Goal: Task Accomplishment & Management: Manage account settings

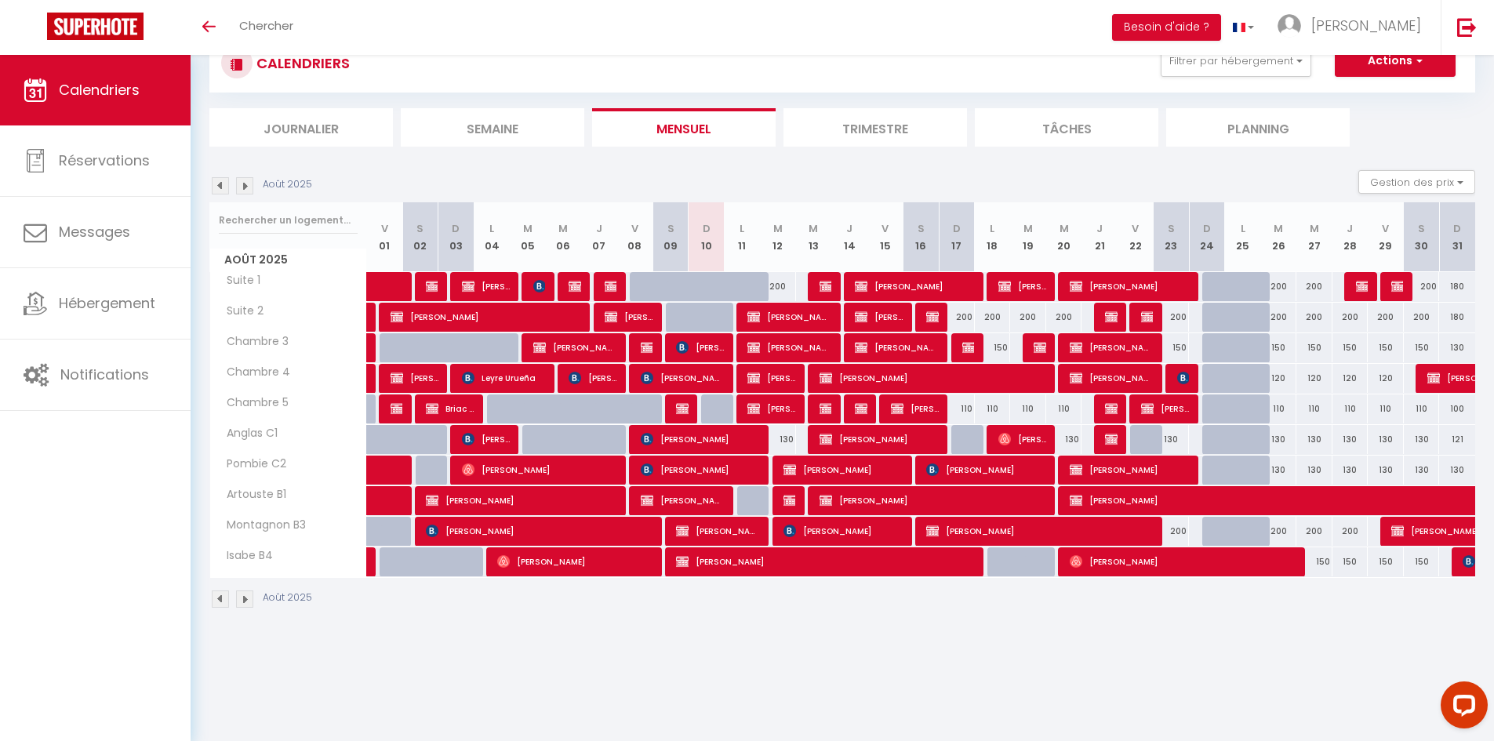
scroll to position [55, 0]
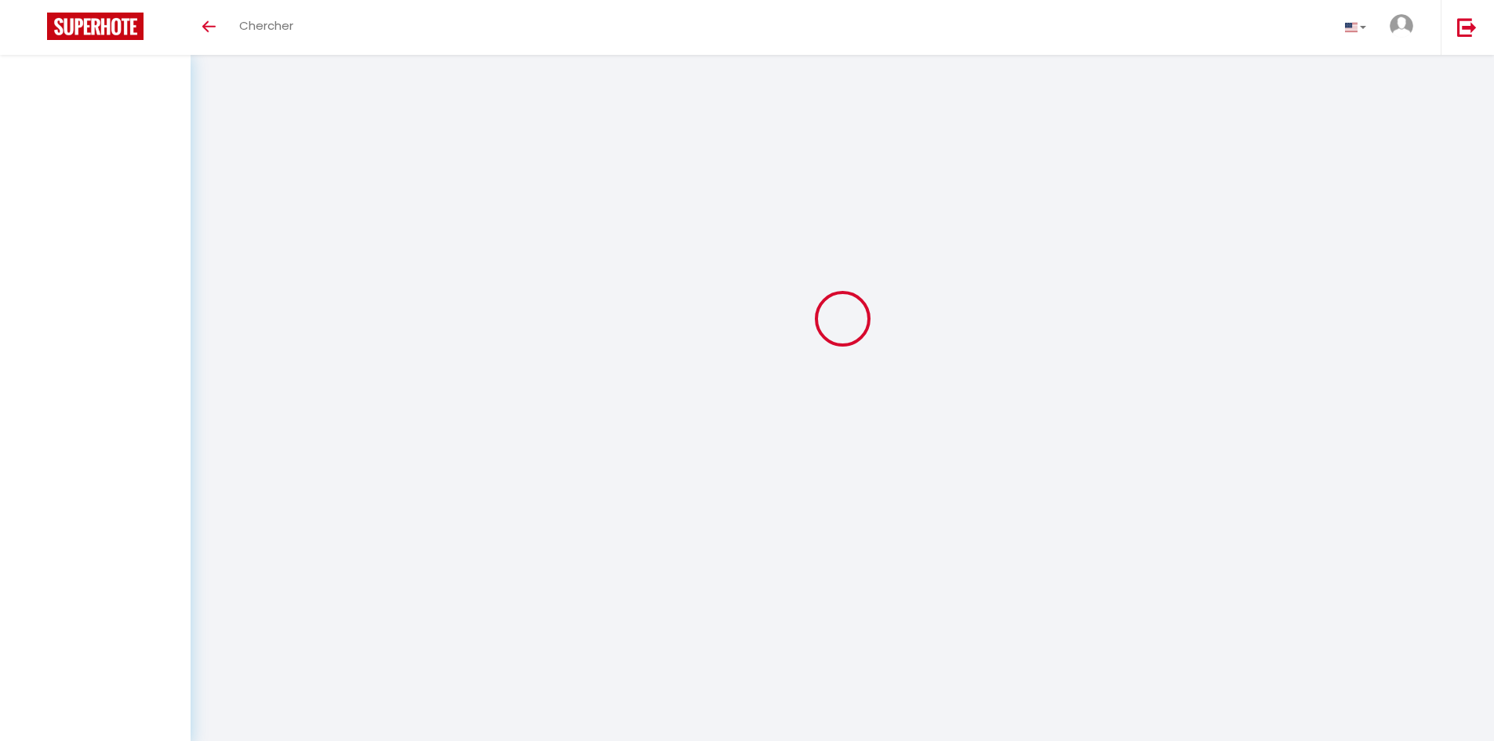
scroll to position [55, 0]
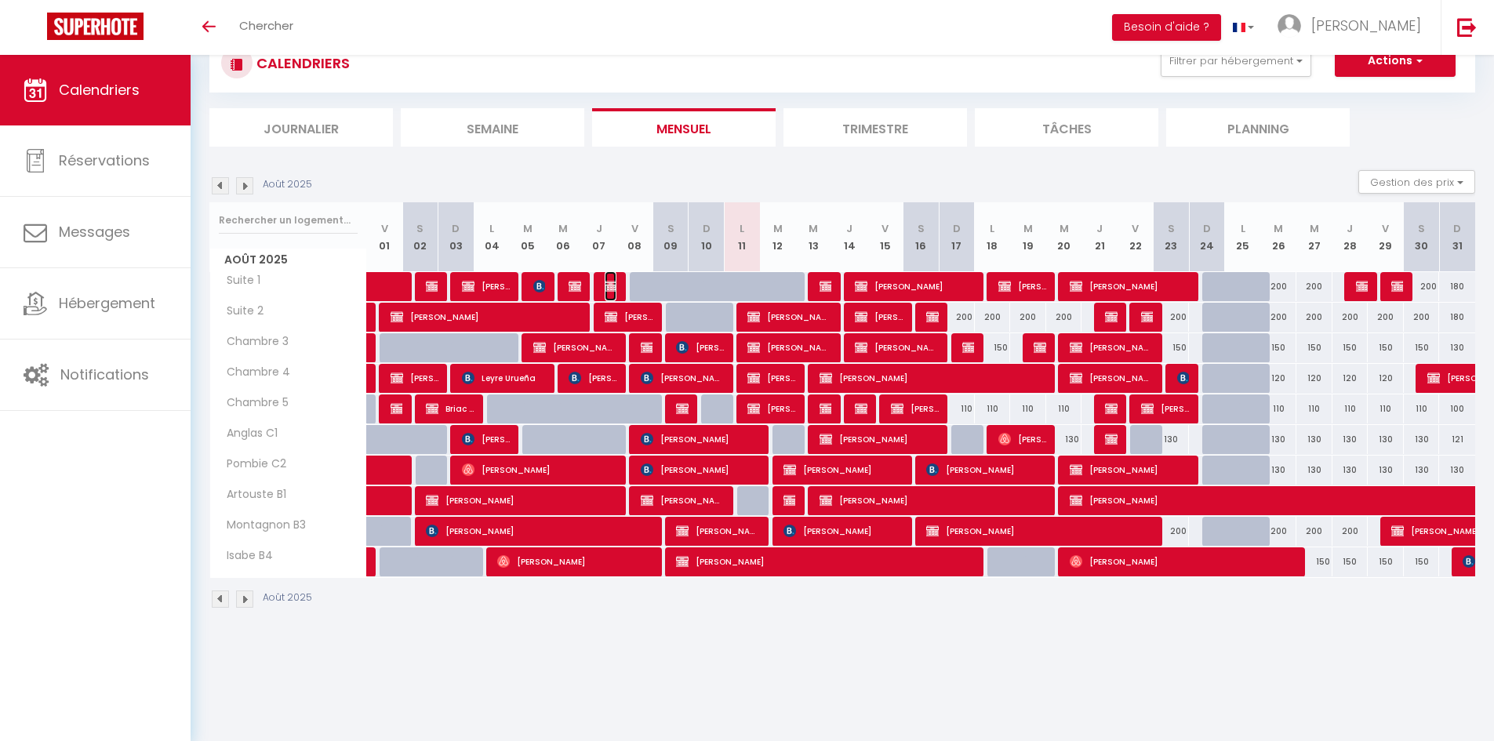
click at [610, 280] on img at bounding box center [610, 286] width 13 height 13
select select "OK"
select select "KO"
select select "0"
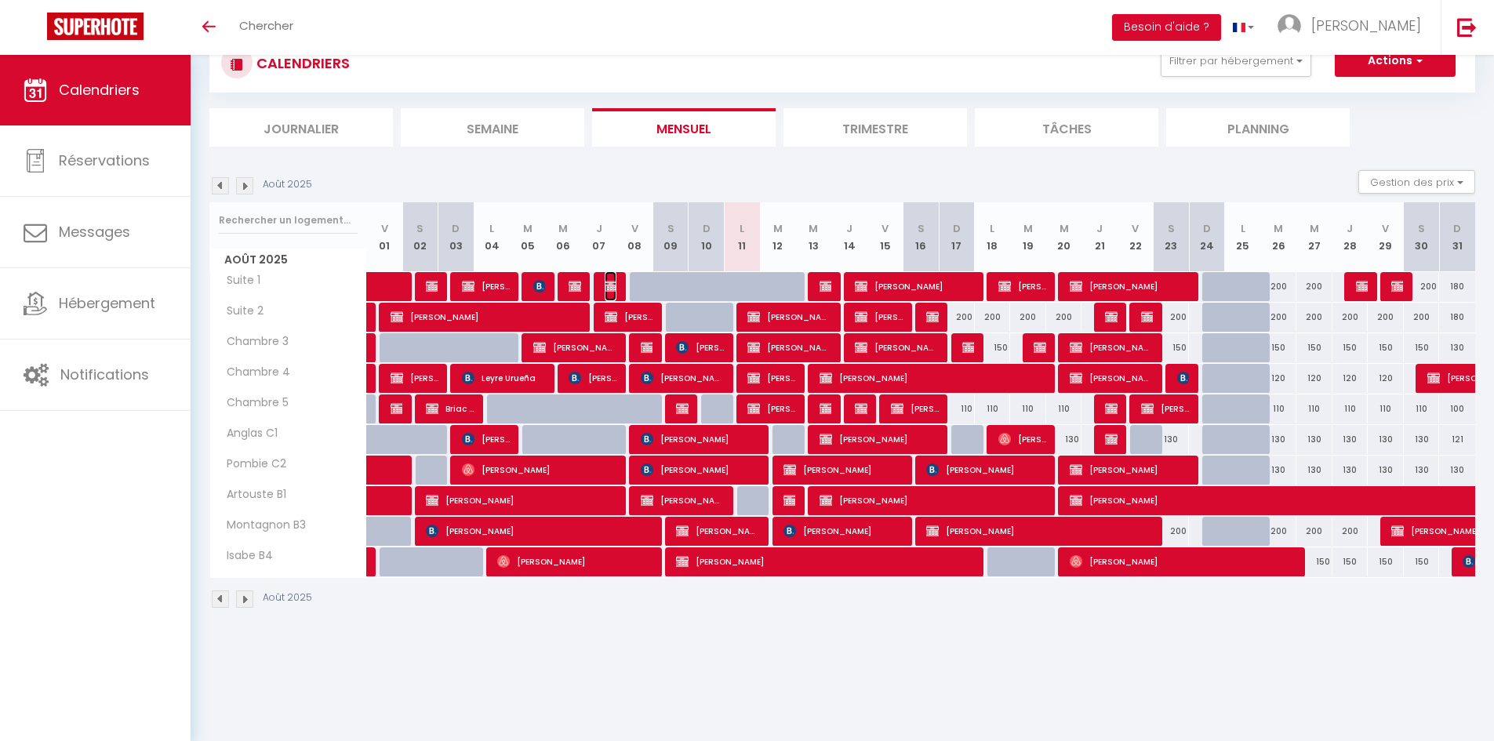
select select "1"
select select
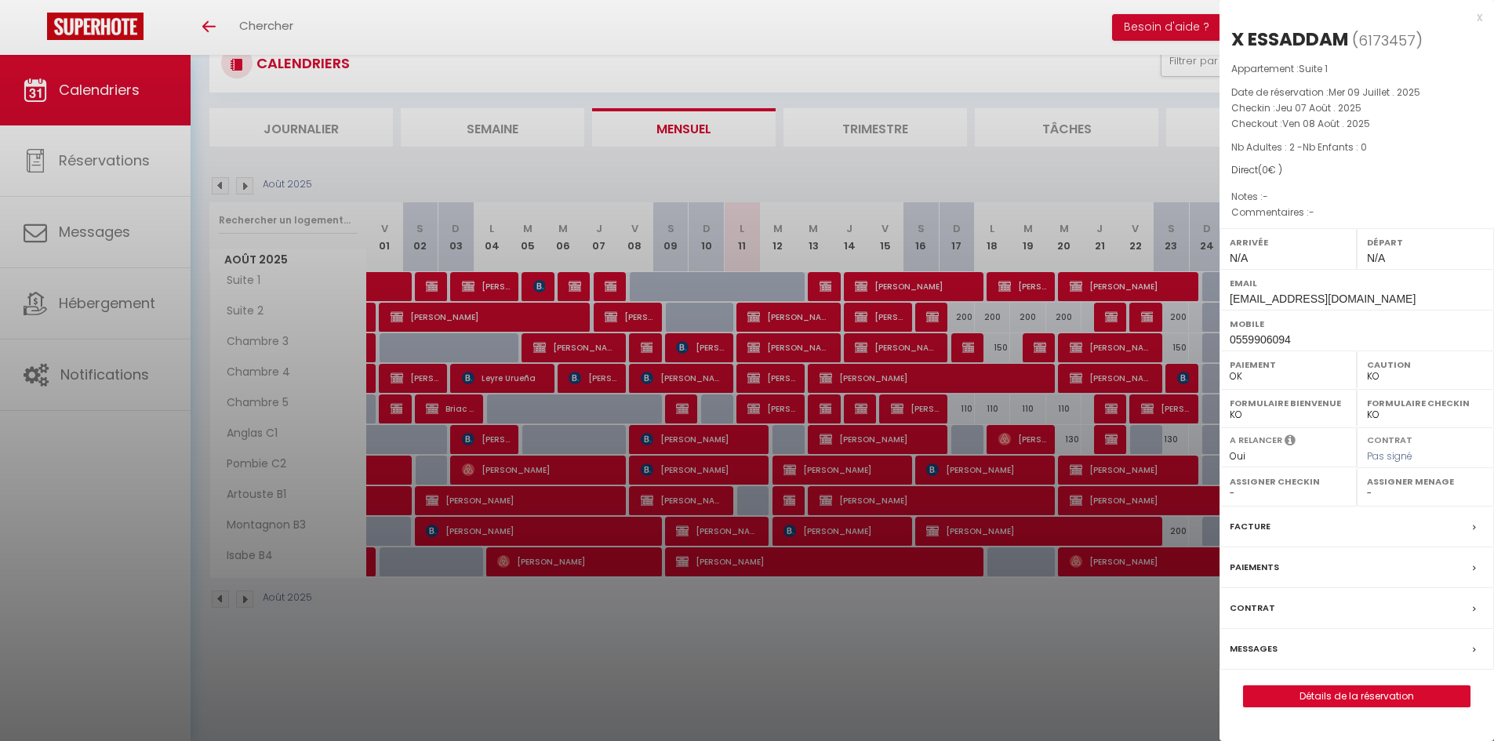
click at [651, 241] on div at bounding box center [747, 370] width 1494 height 741
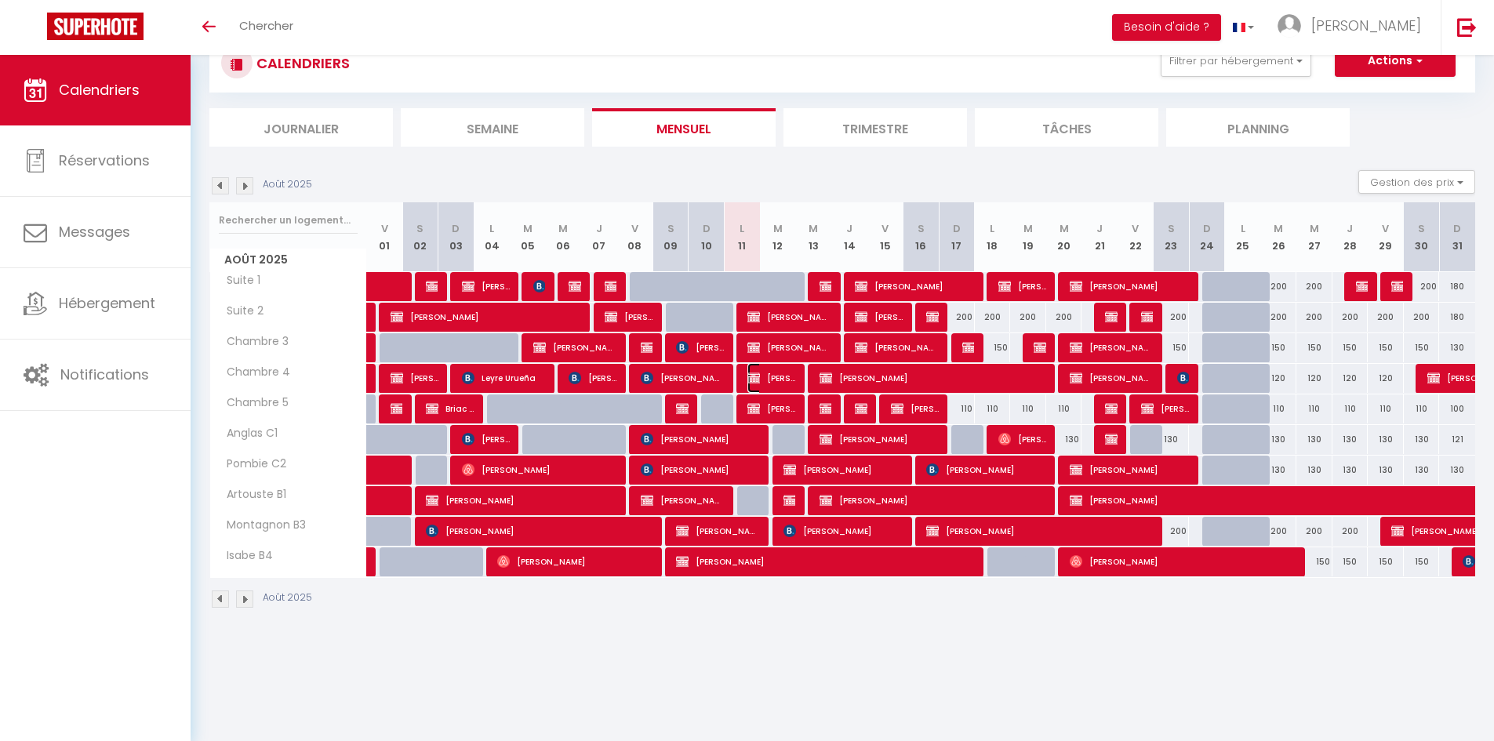
click at [760, 378] on img at bounding box center [753, 378] width 13 height 13
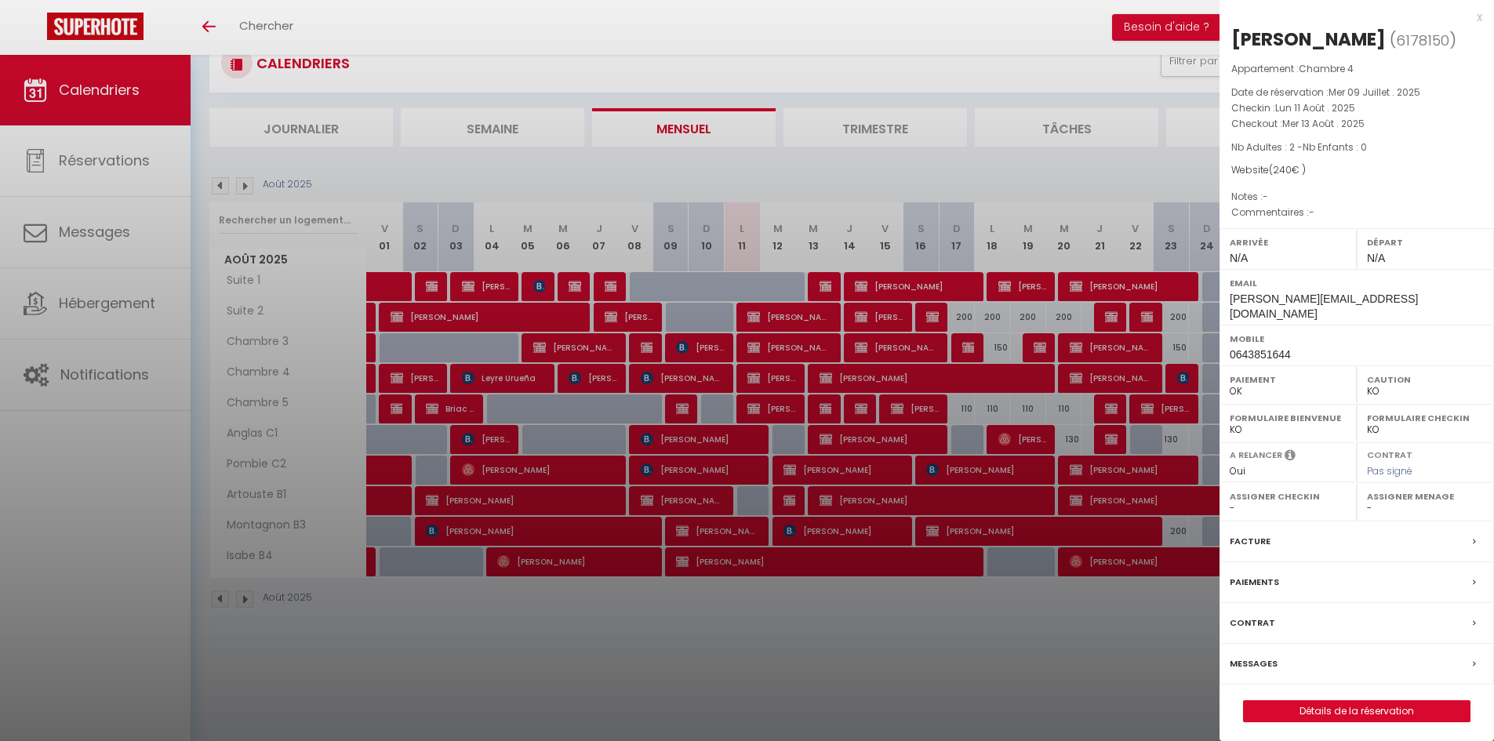
click at [812, 234] on div at bounding box center [747, 370] width 1494 height 741
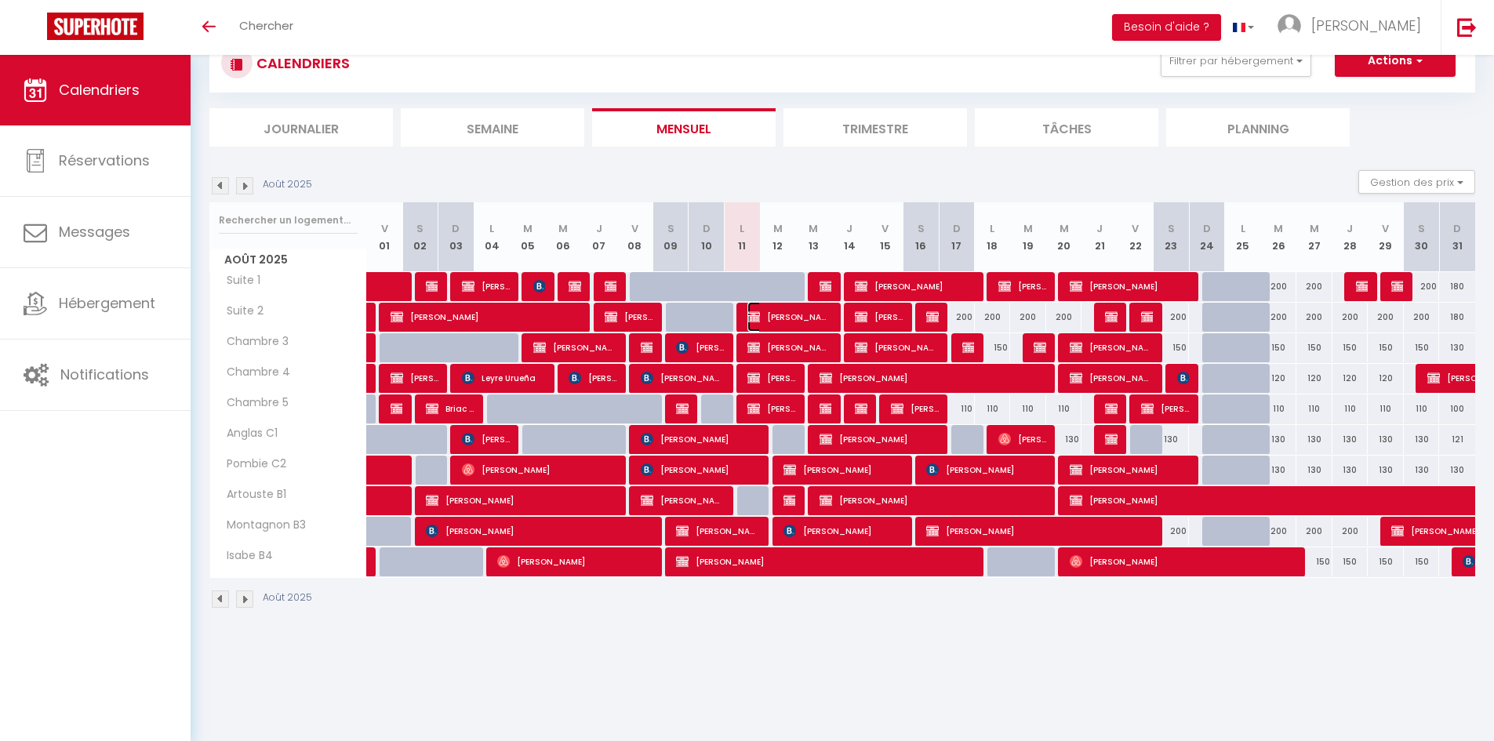
click at [779, 320] on span "[PERSON_NAME]" at bounding box center [789, 317] width 84 height 30
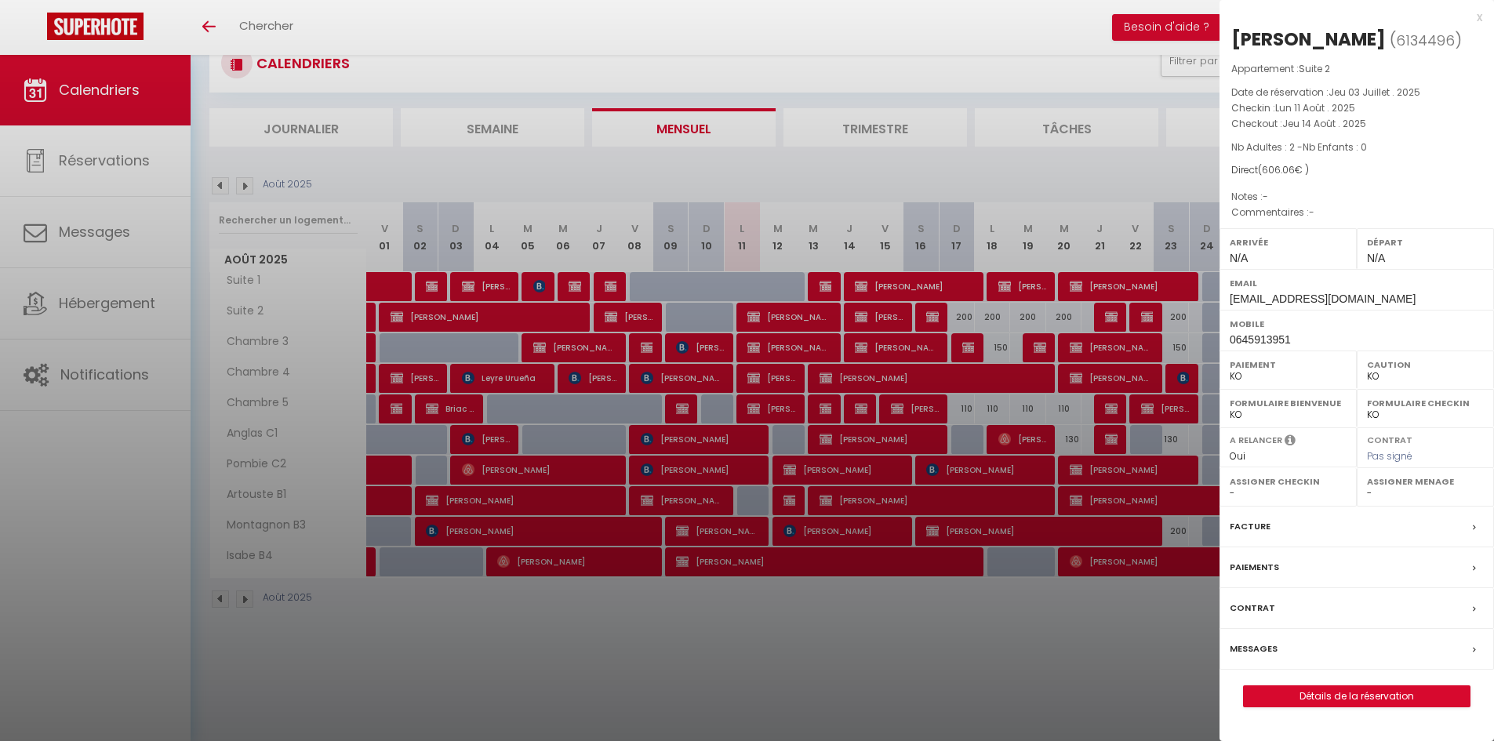
click at [816, 224] on div at bounding box center [747, 370] width 1494 height 741
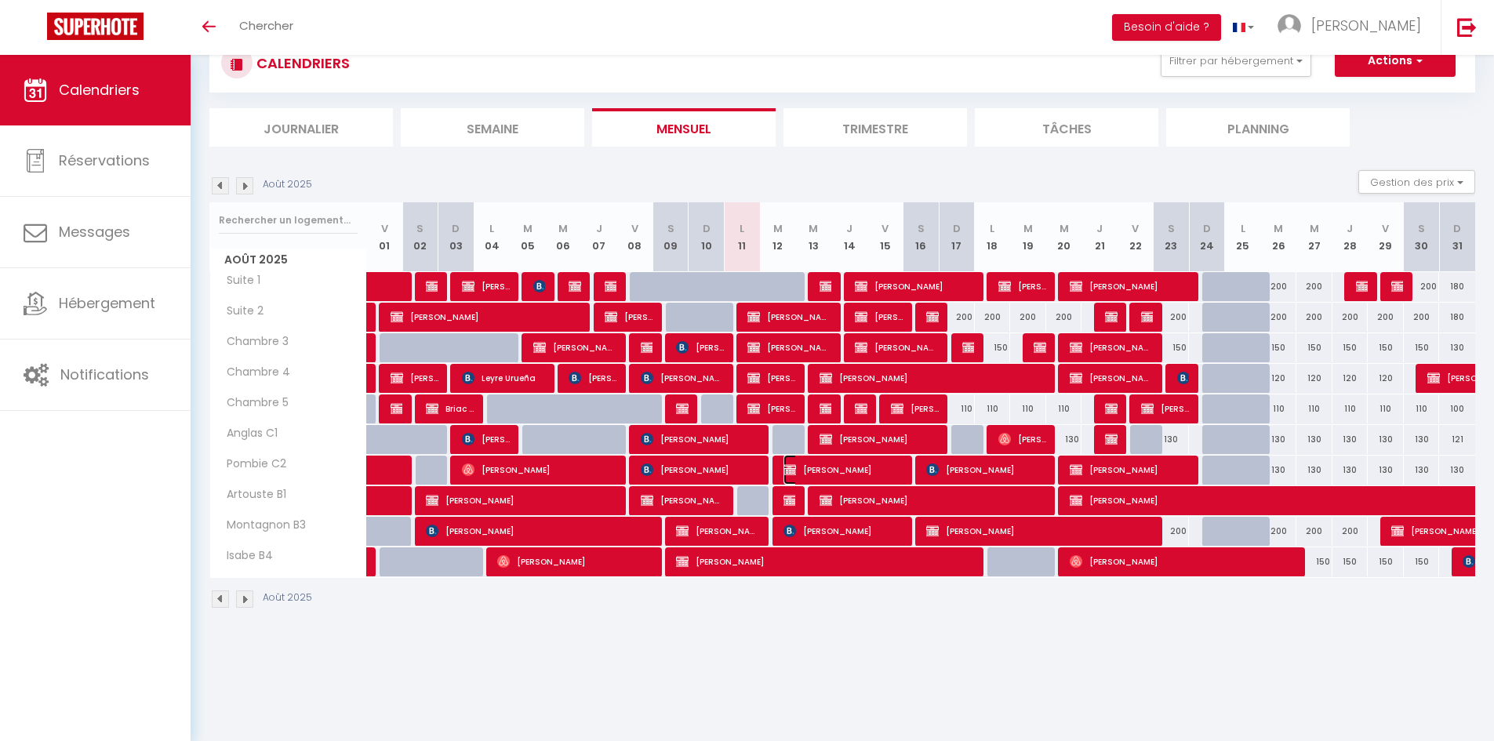
click at [800, 470] on span "[PERSON_NAME]" at bounding box center [843, 470] width 120 height 30
select select "OK"
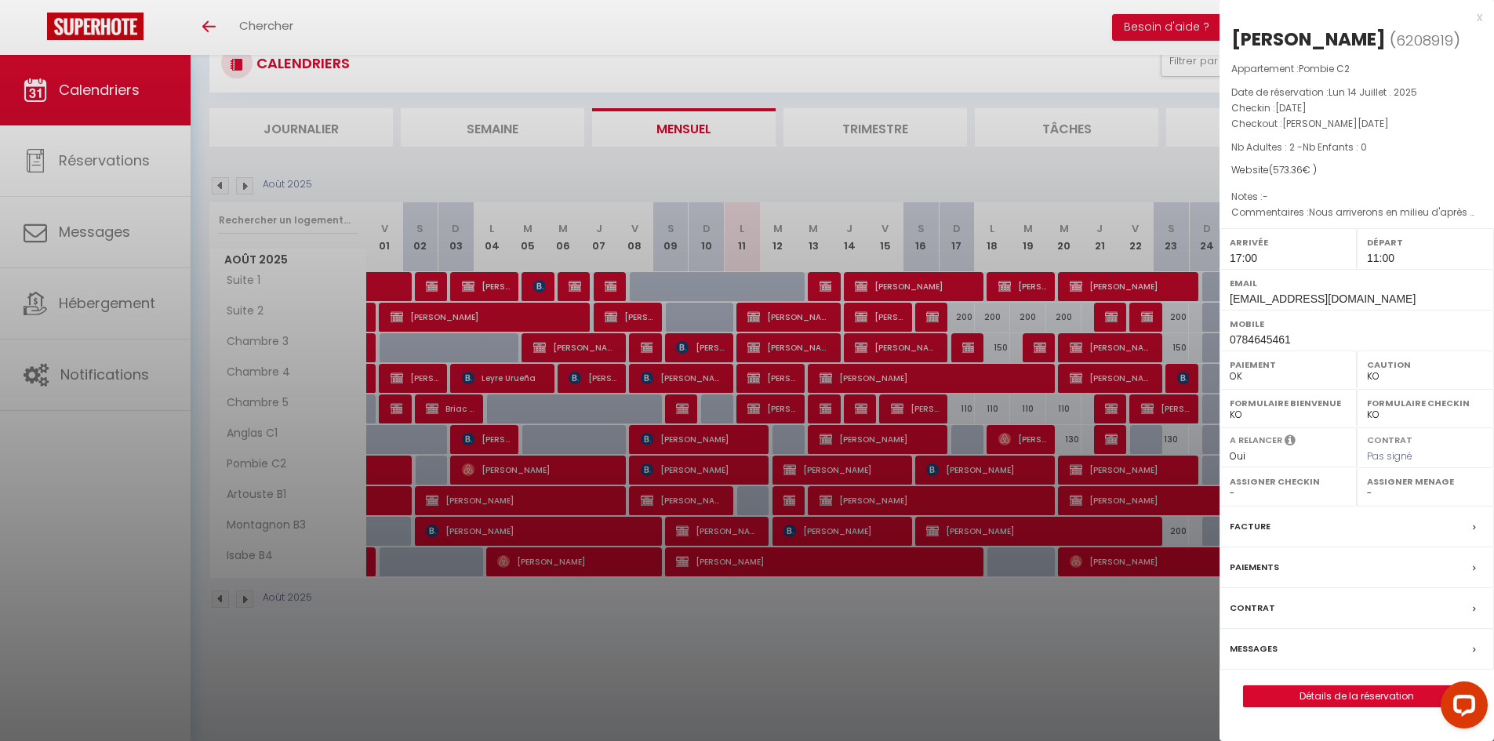
scroll to position [0, 0]
click at [1322, 691] on link "Détails de la réservation" at bounding box center [1356, 696] width 226 height 20
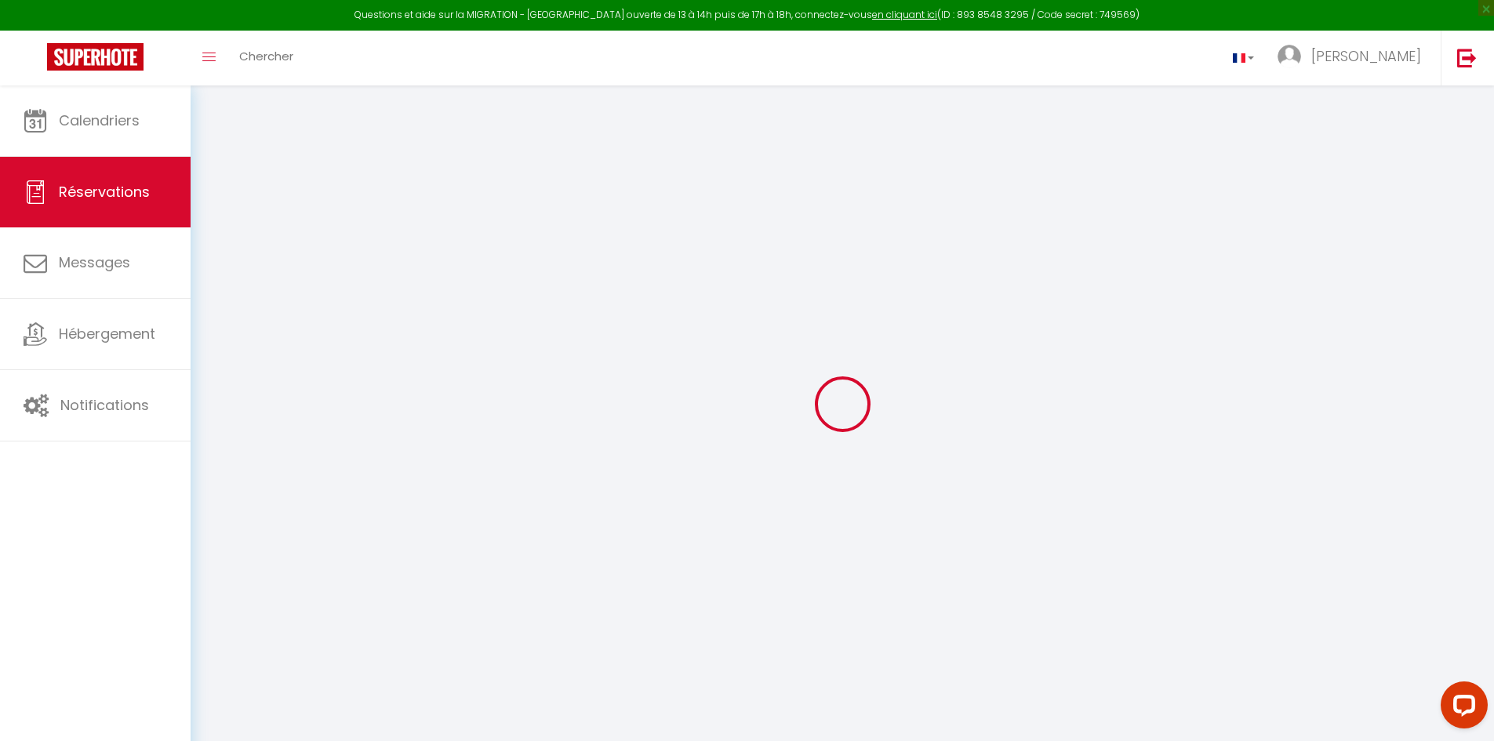
select select
checkbox input "false"
select select
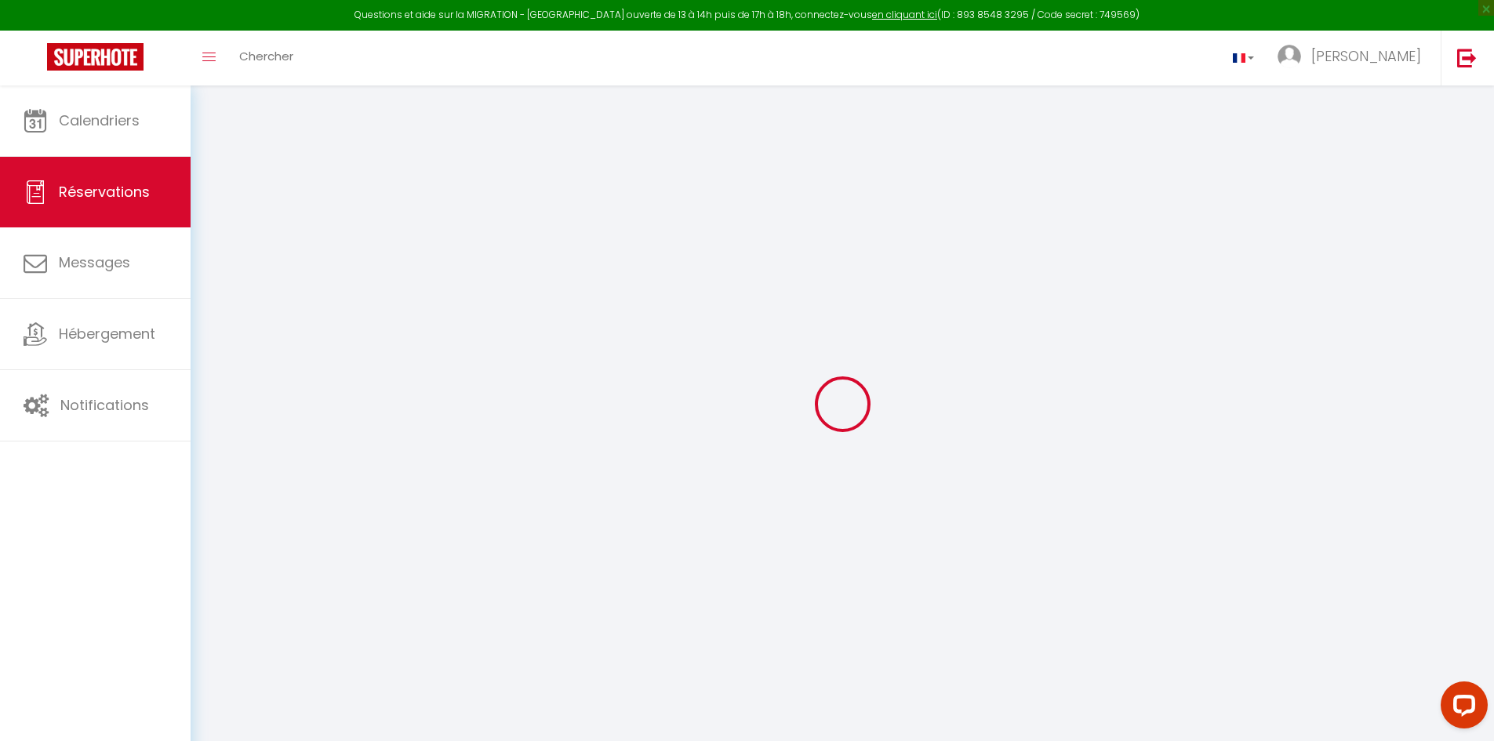
checkbox input "false"
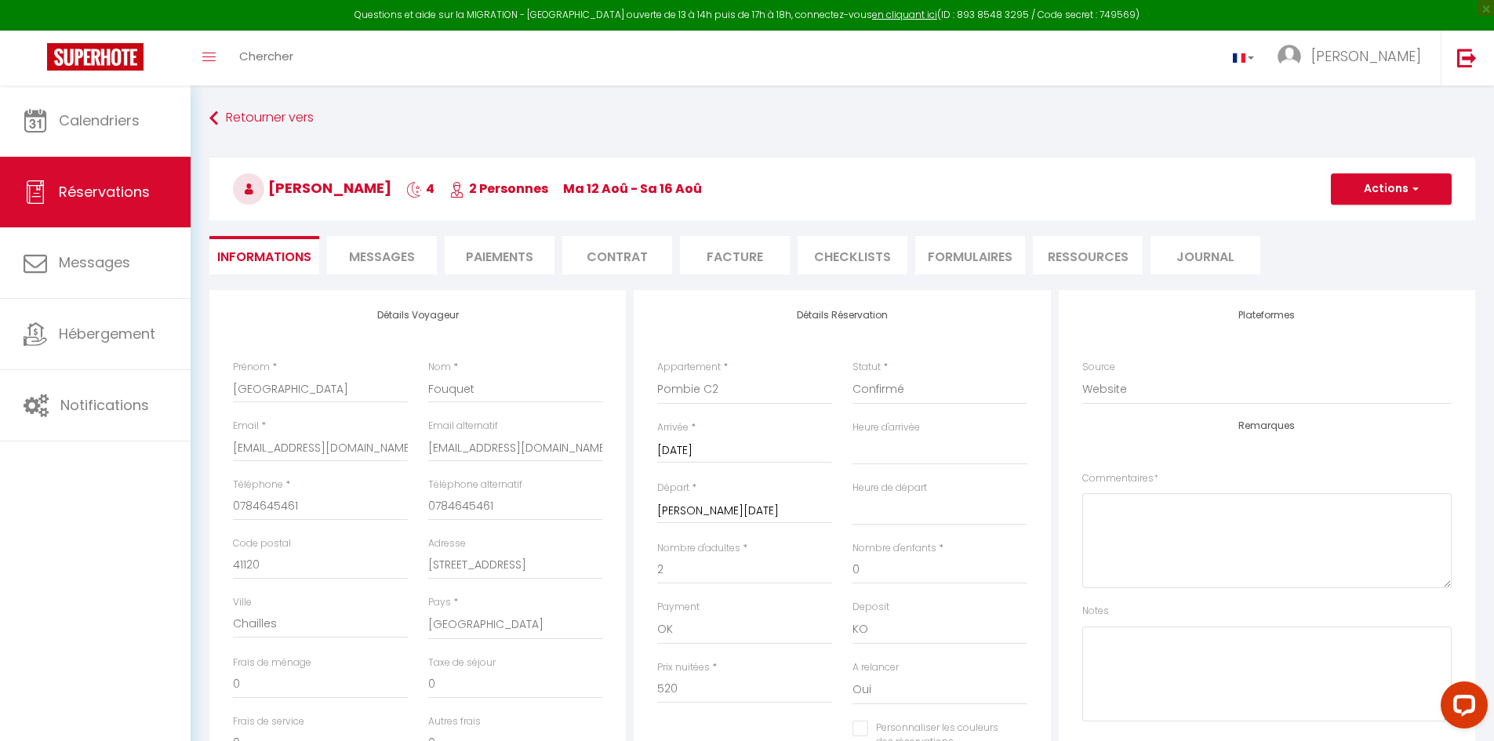
select select
checkbox input "false"
type textarea "Nous arriverons en milieu d'après midi et sommes impatients de découvrir votre …"
type input "40"
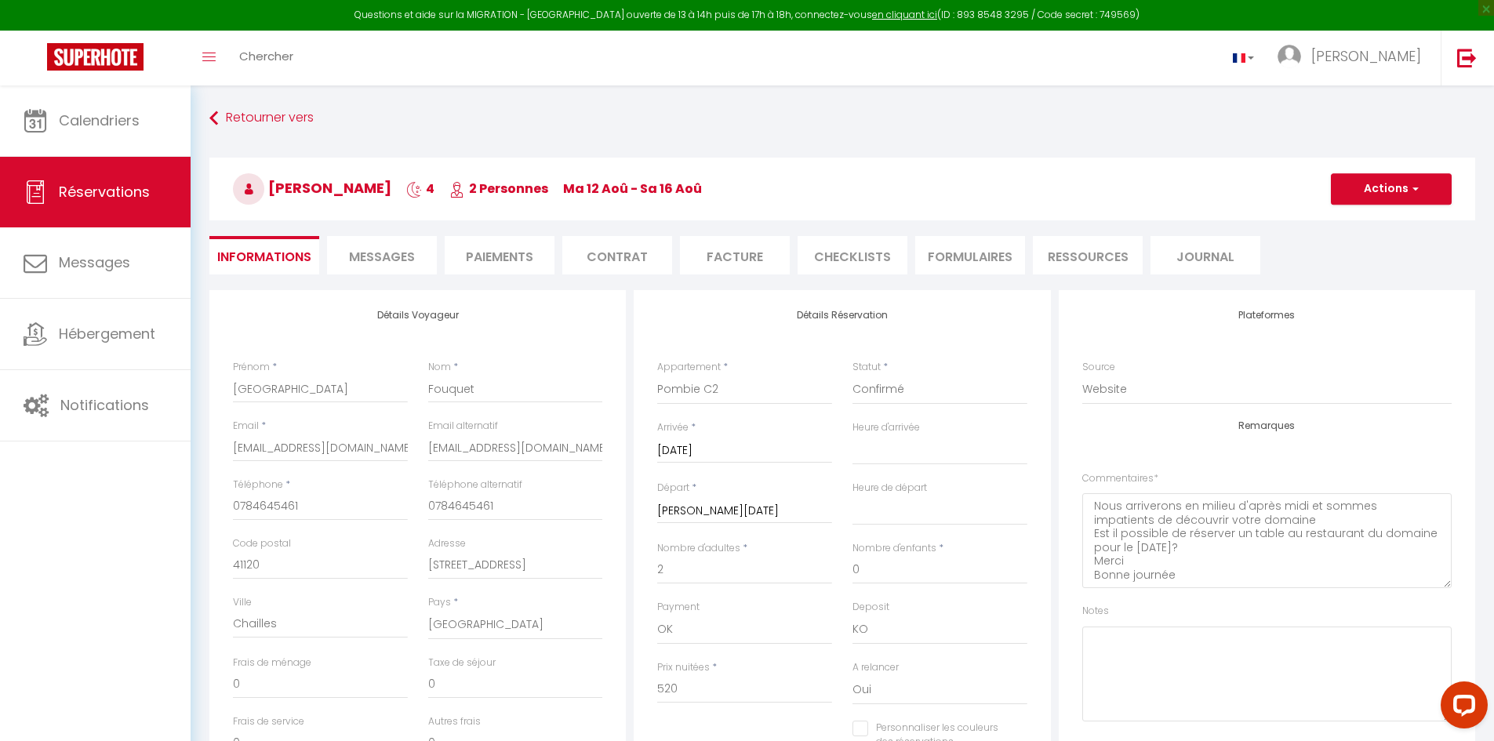
type input "13.36"
select select
checkbox input "false"
select select "17:00"
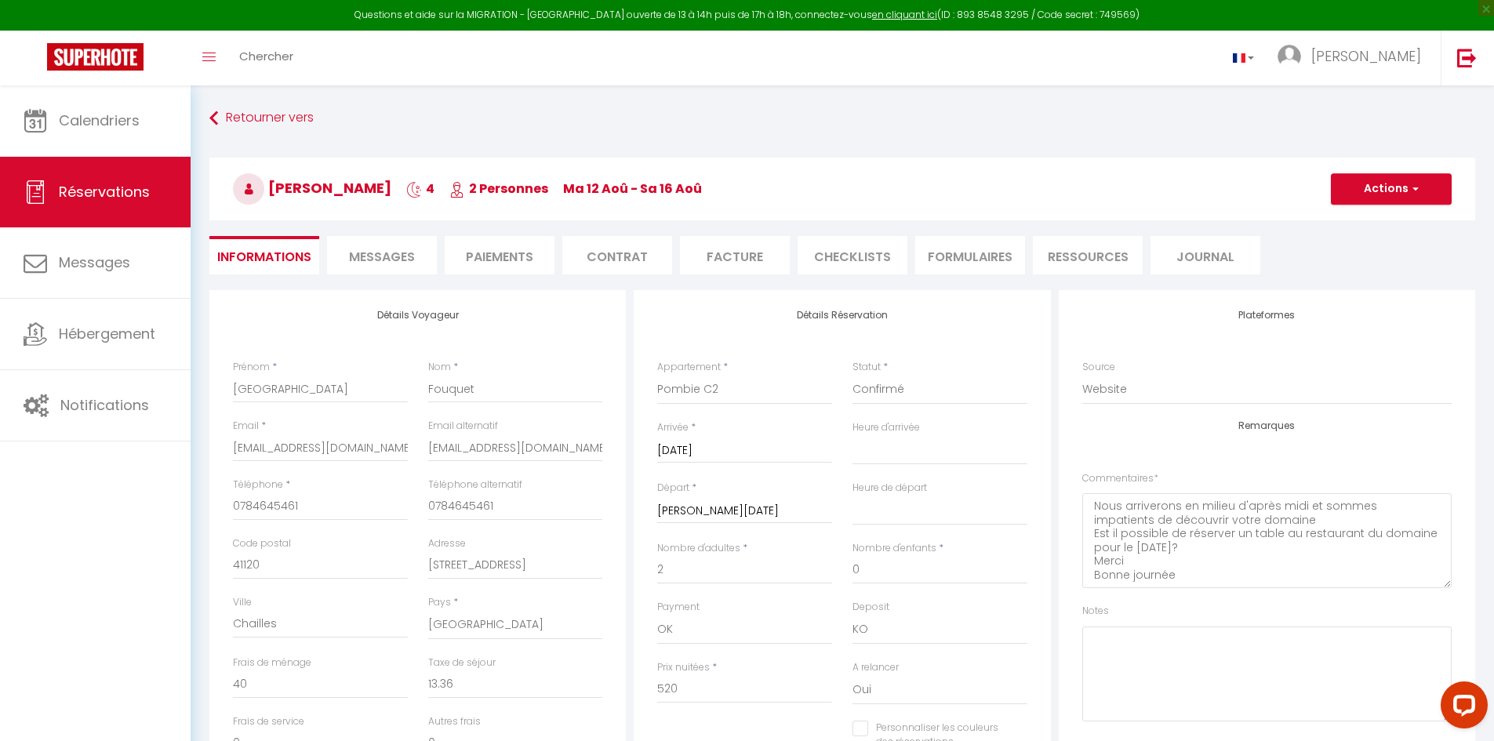
select select "11:00"
click at [1168, 650] on textarea at bounding box center [1266, 673] width 369 height 95
type textarea "Restau 20h"
click at [1385, 184] on button "Actions" at bounding box center [1390, 188] width 121 height 31
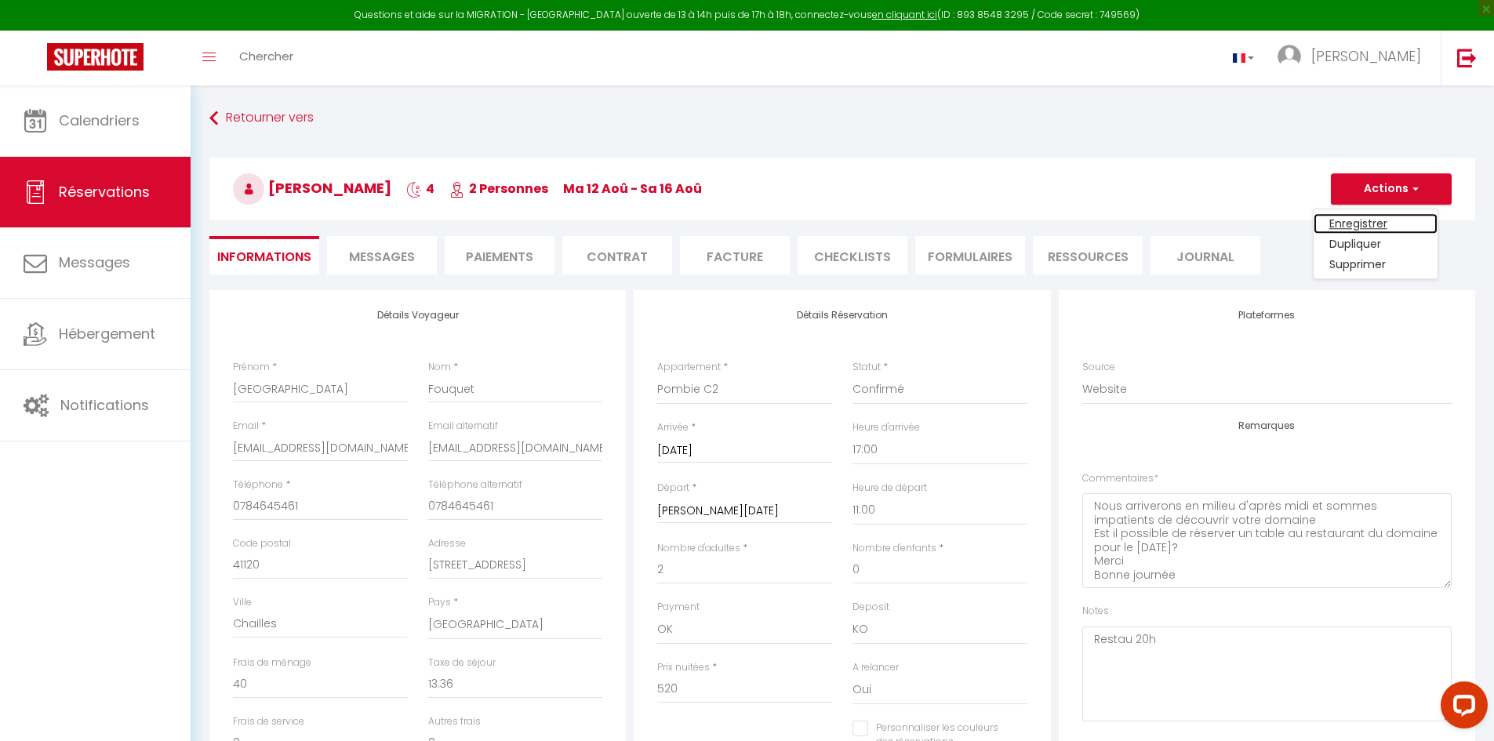
click at [1373, 214] on link "Enregistrer" at bounding box center [1375, 223] width 124 height 20
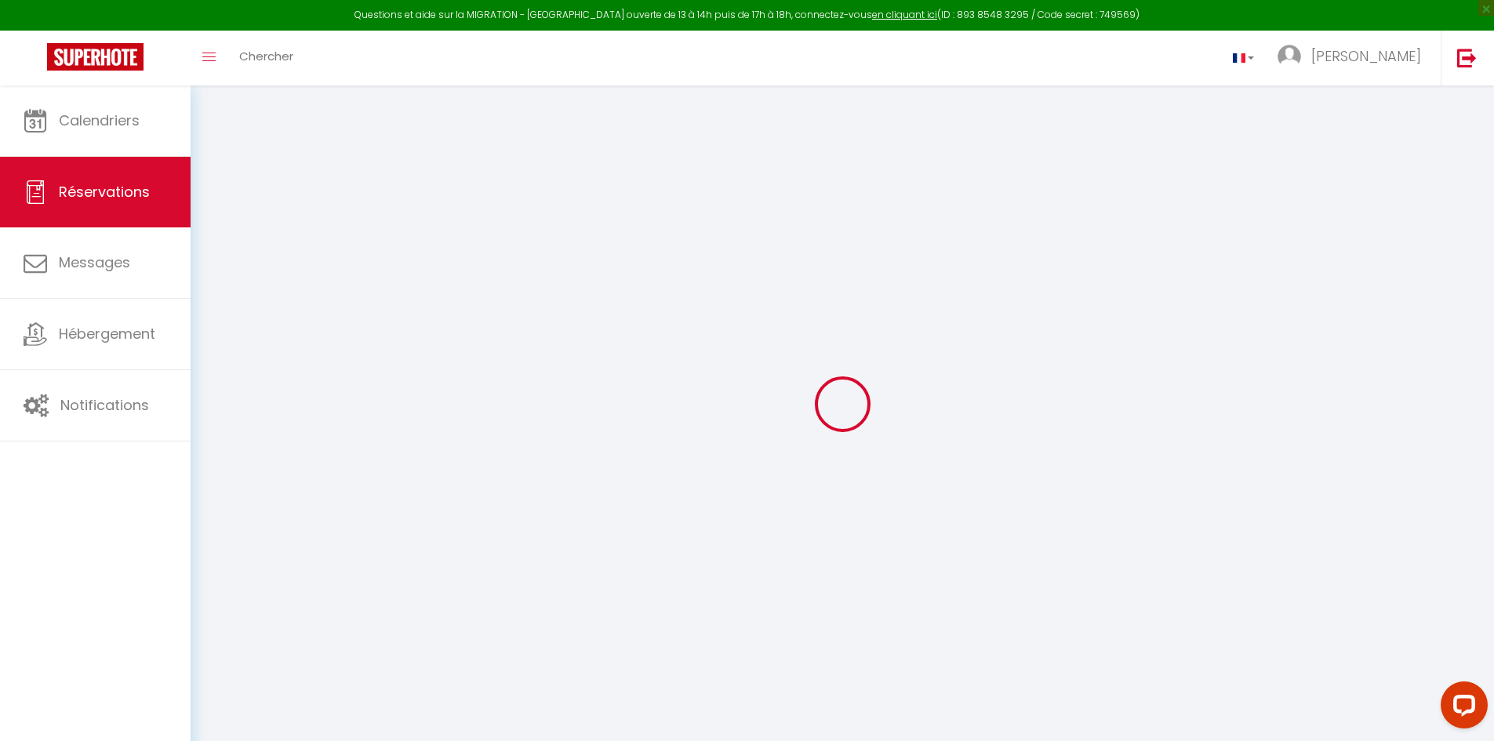
select select "not_cancelled"
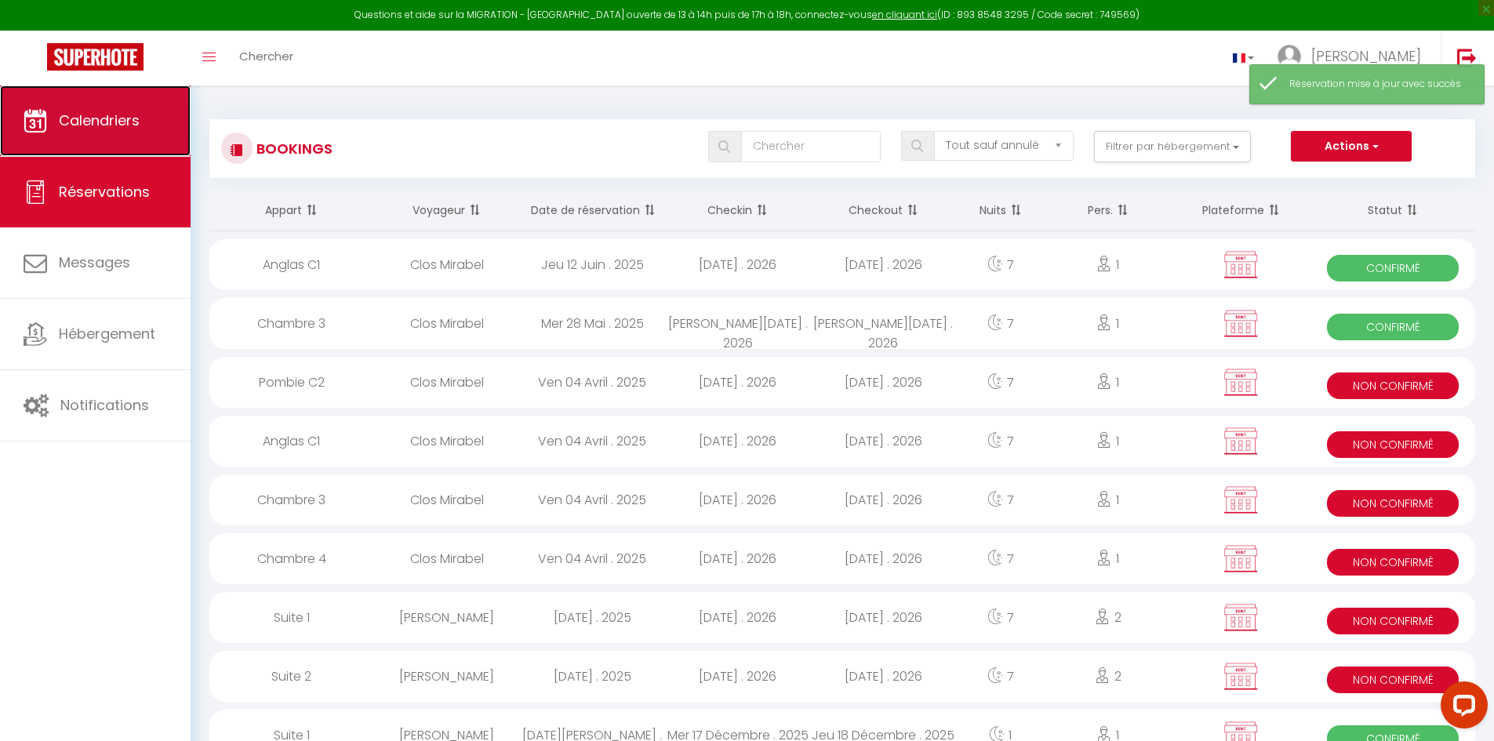
click at [48, 151] on link "Calendriers" at bounding box center [95, 120] width 191 height 71
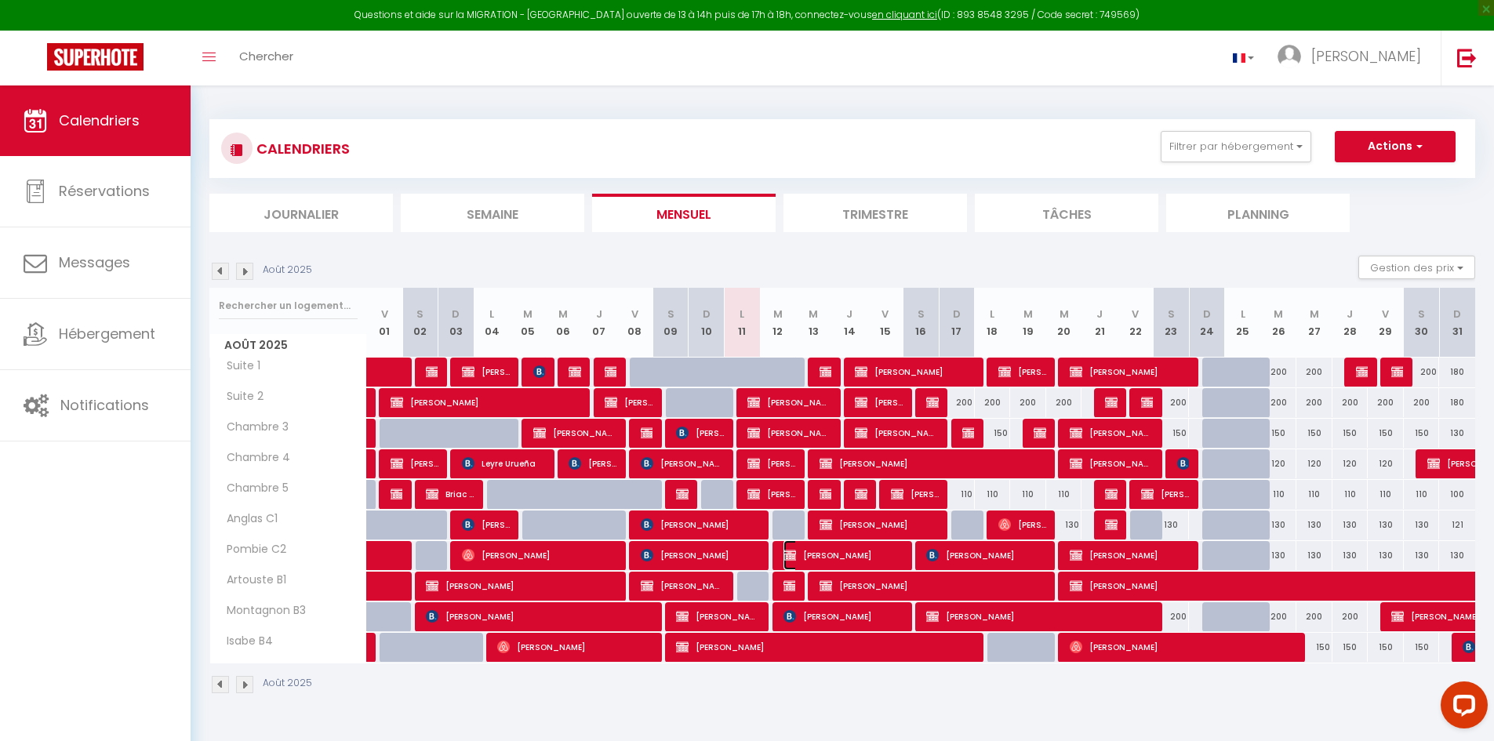
click at [826, 548] on span "[PERSON_NAME]" at bounding box center [843, 555] width 120 height 30
select select "OK"
select select "KO"
select select "1"
select select "0"
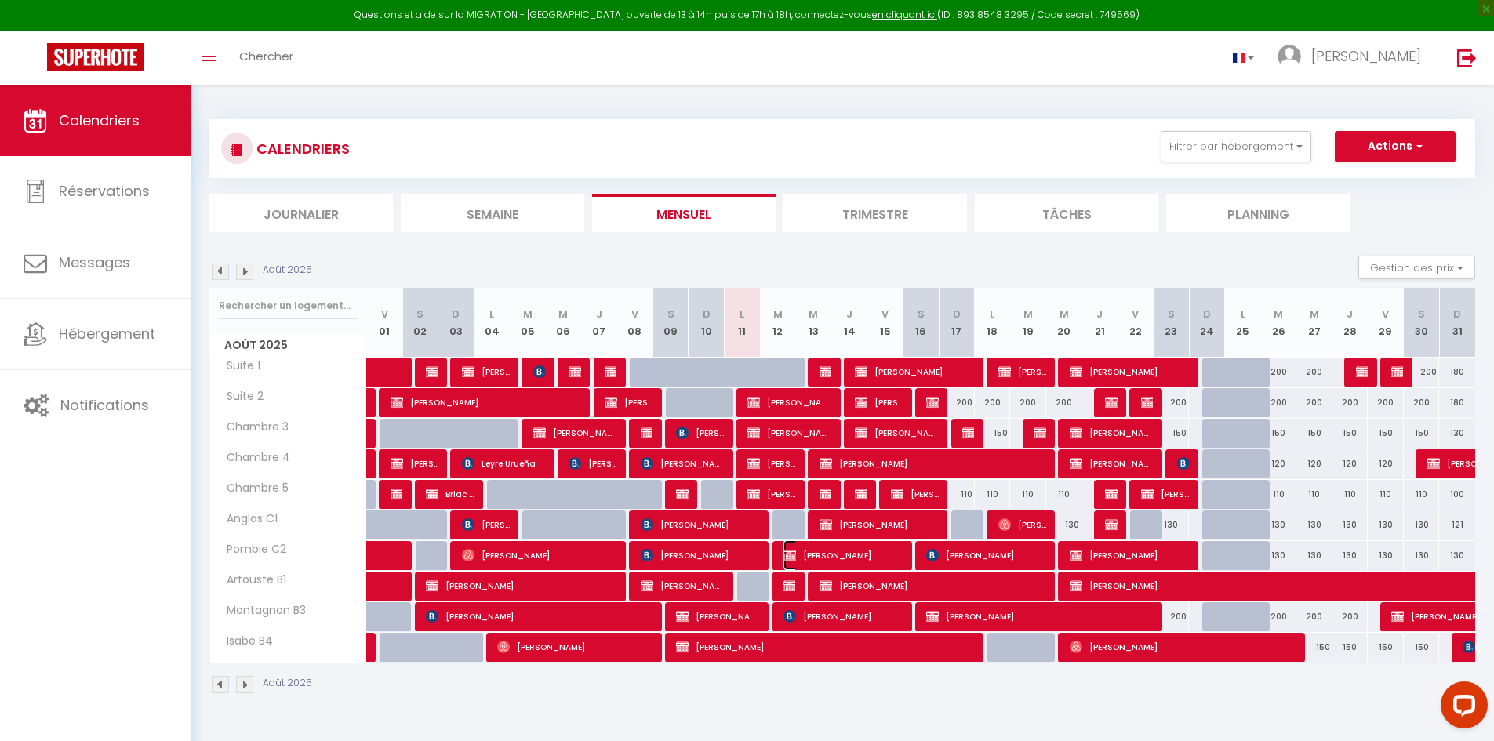
select select "1"
select select
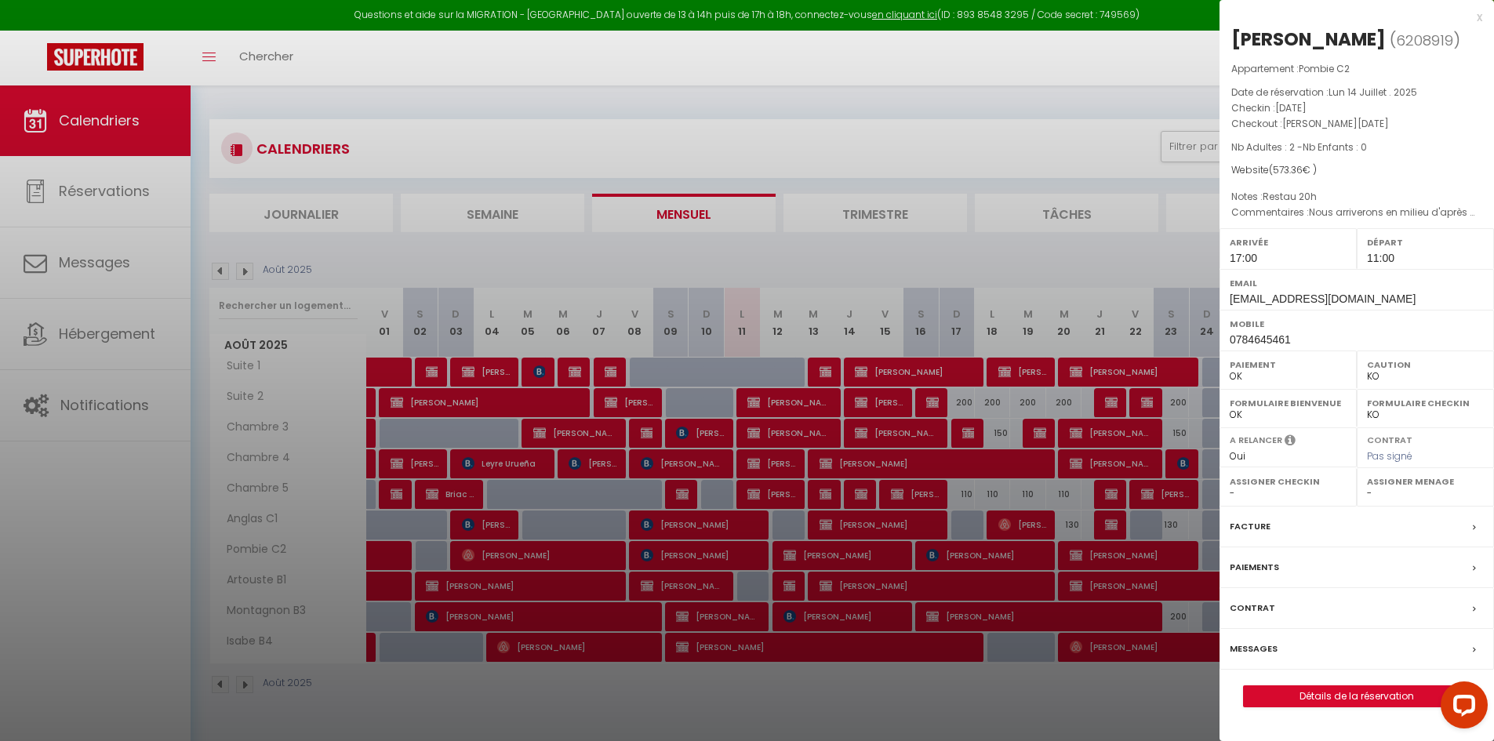
click at [770, 315] on div at bounding box center [747, 370] width 1494 height 741
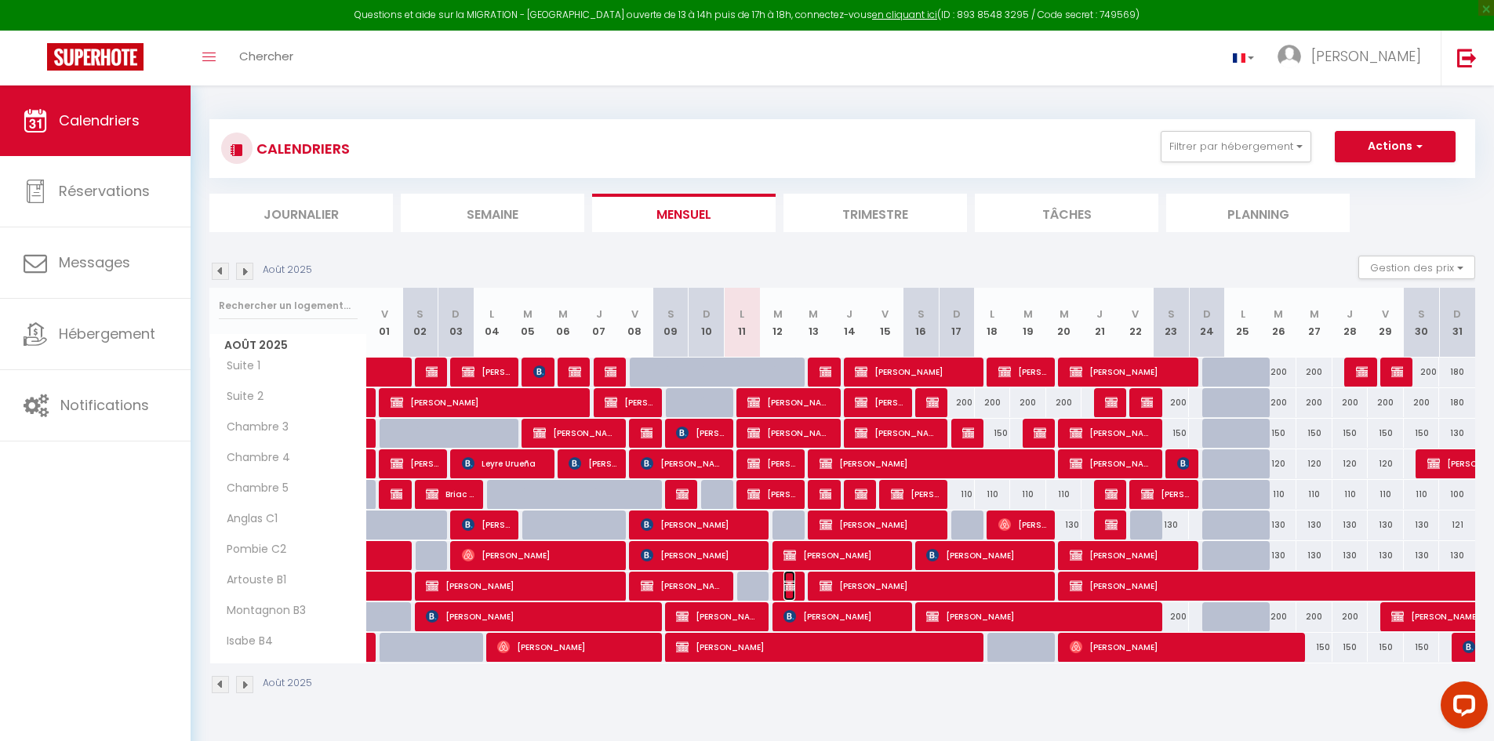
click at [785, 585] on img at bounding box center [789, 585] width 13 height 13
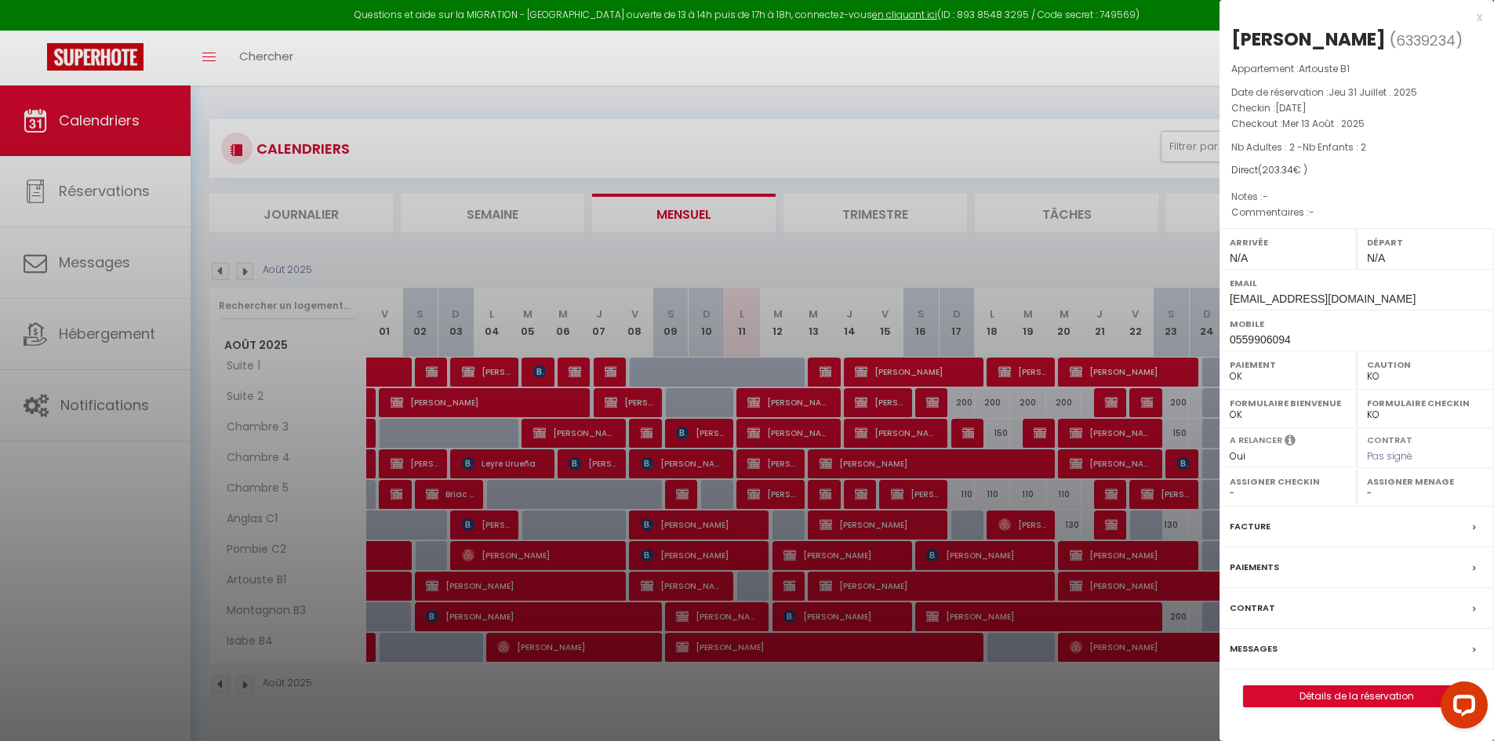
click at [760, 584] on div at bounding box center [747, 370] width 1494 height 741
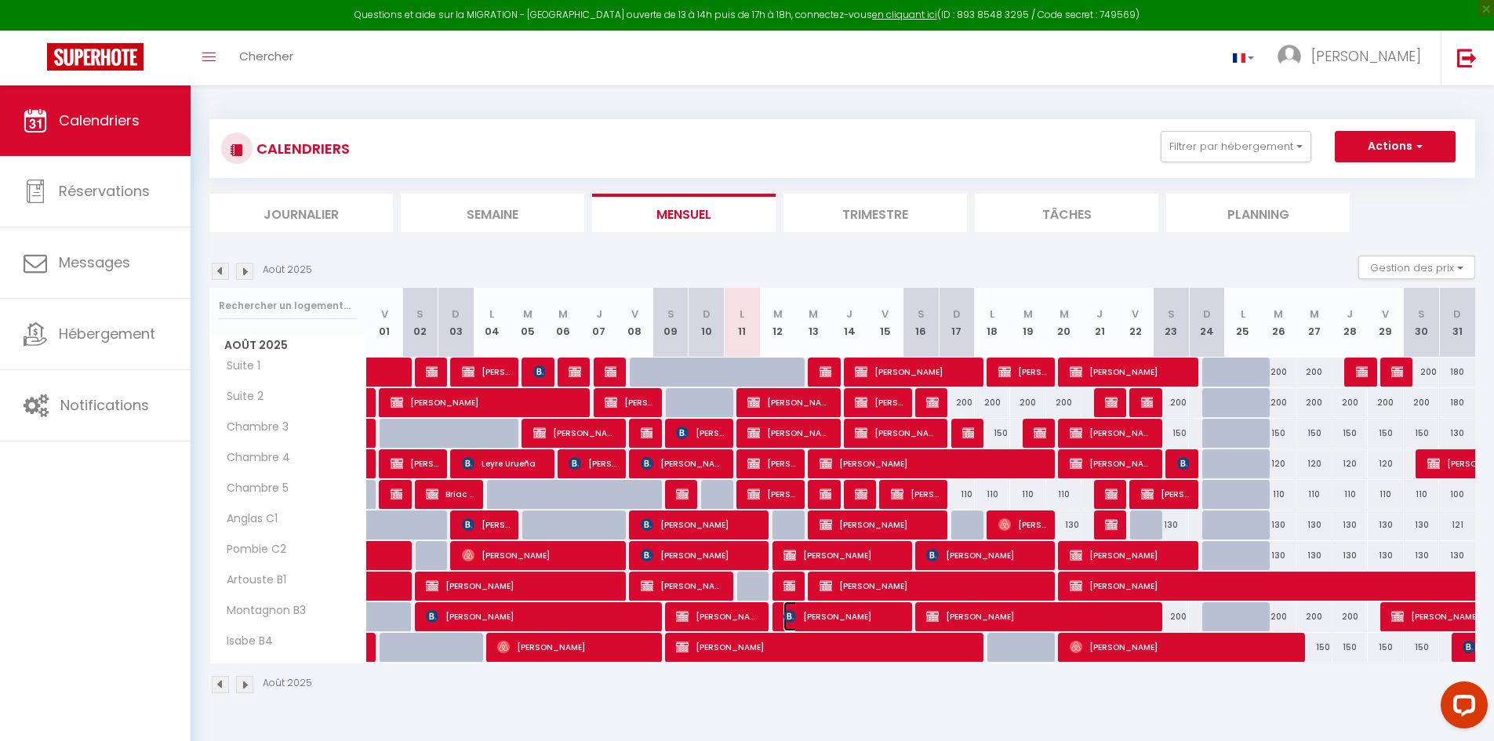
click at [800, 618] on span "[PERSON_NAME]" at bounding box center [843, 616] width 120 height 30
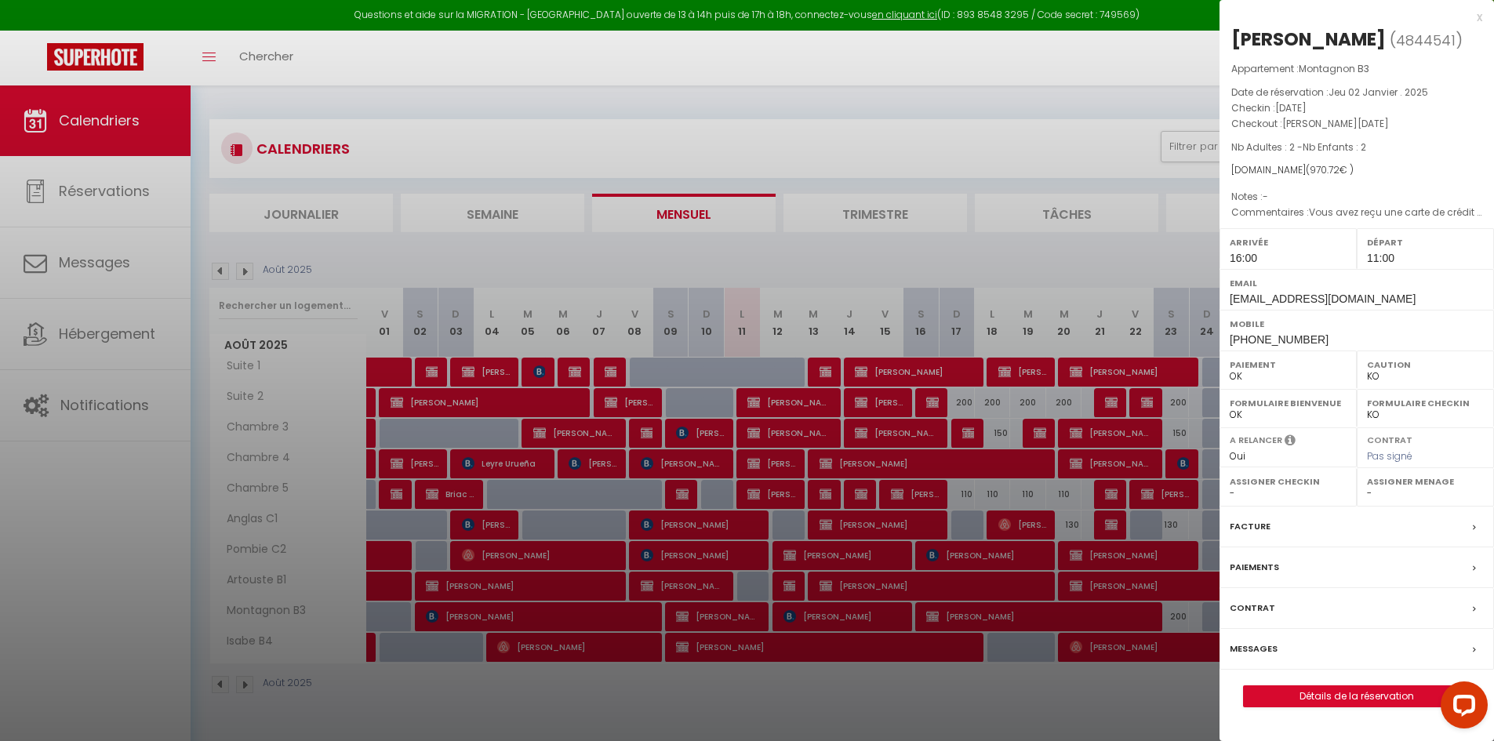
click at [723, 592] on div at bounding box center [747, 370] width 1494 height 741
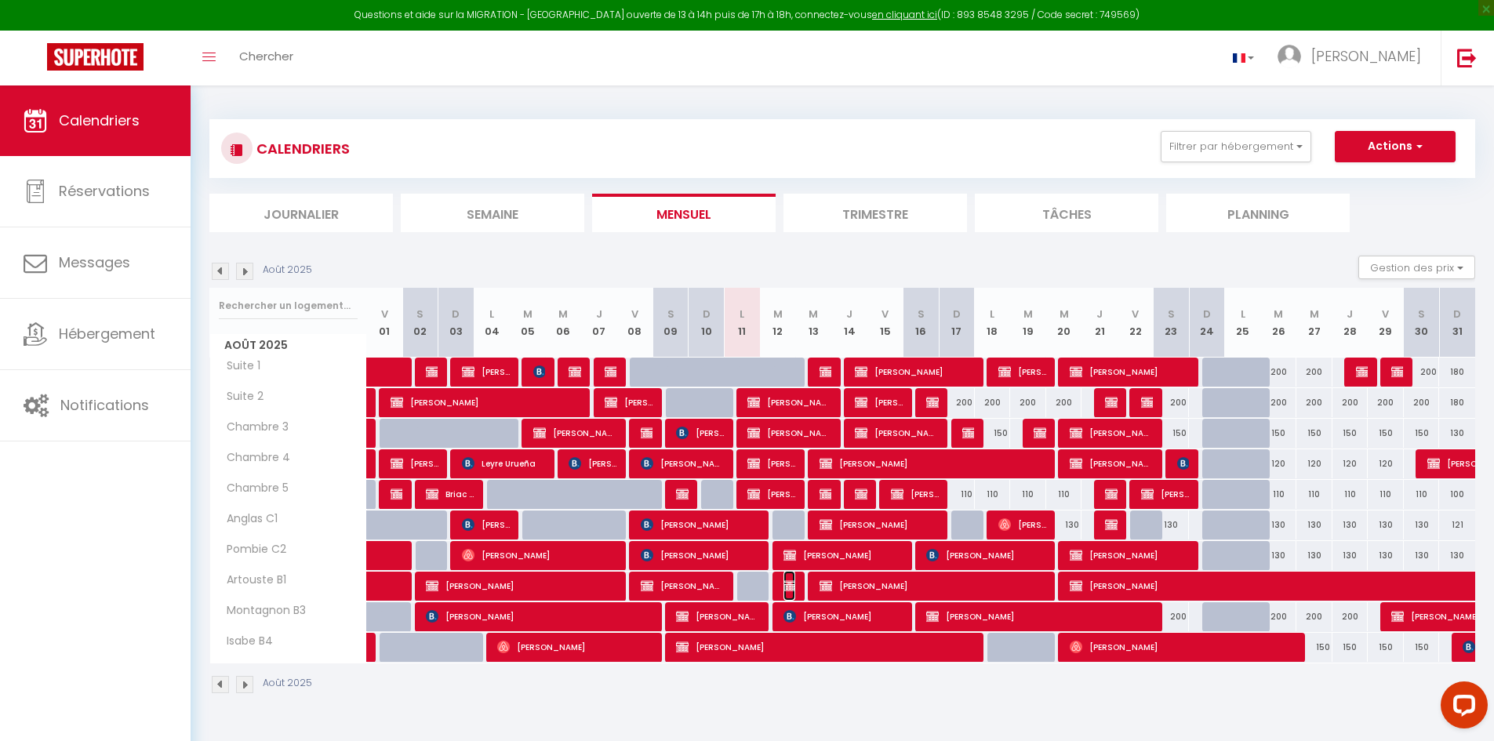
click at [785, 588] on img at bounding box center [789, 585] width 13 height 13
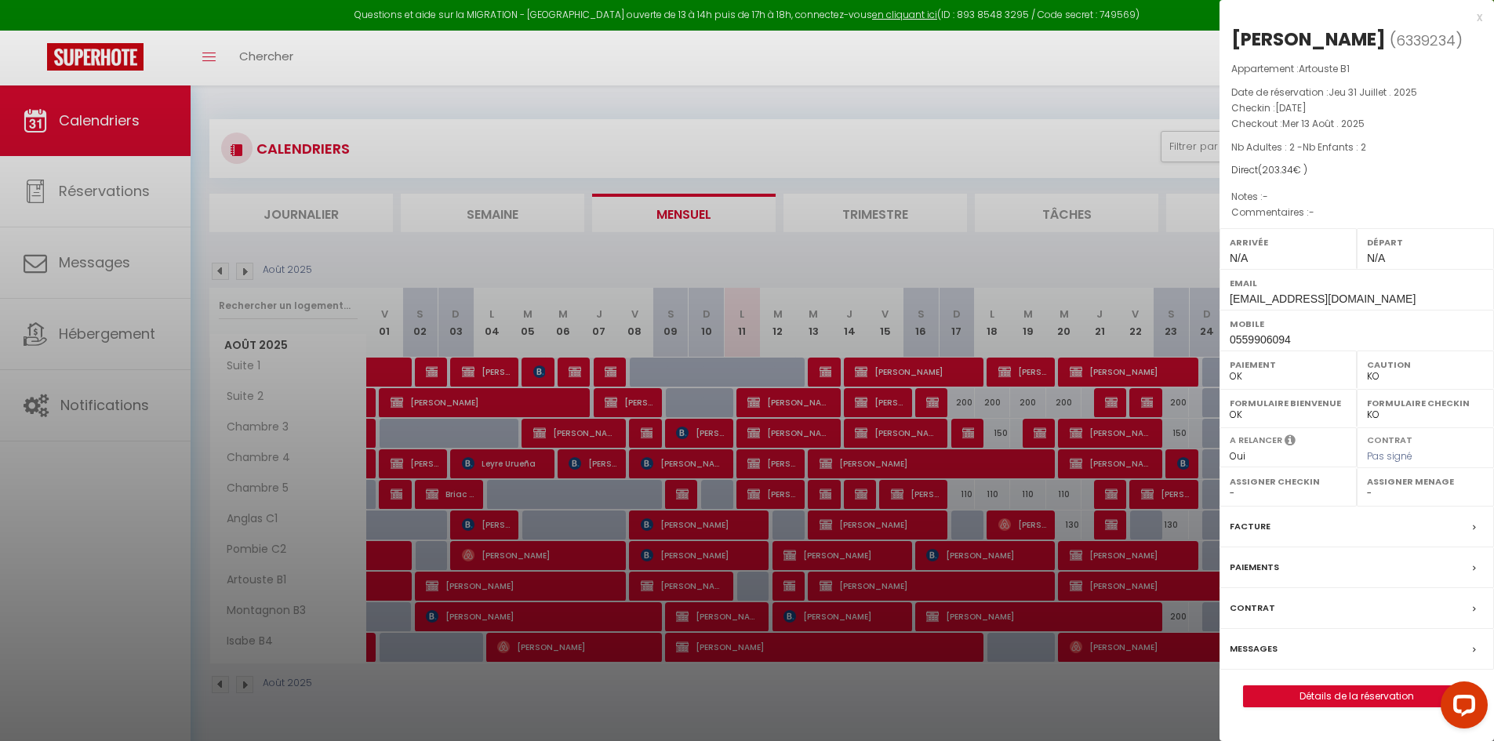
click at [735, 598] on div at bounding box center [747, 370] width 1494 height 741
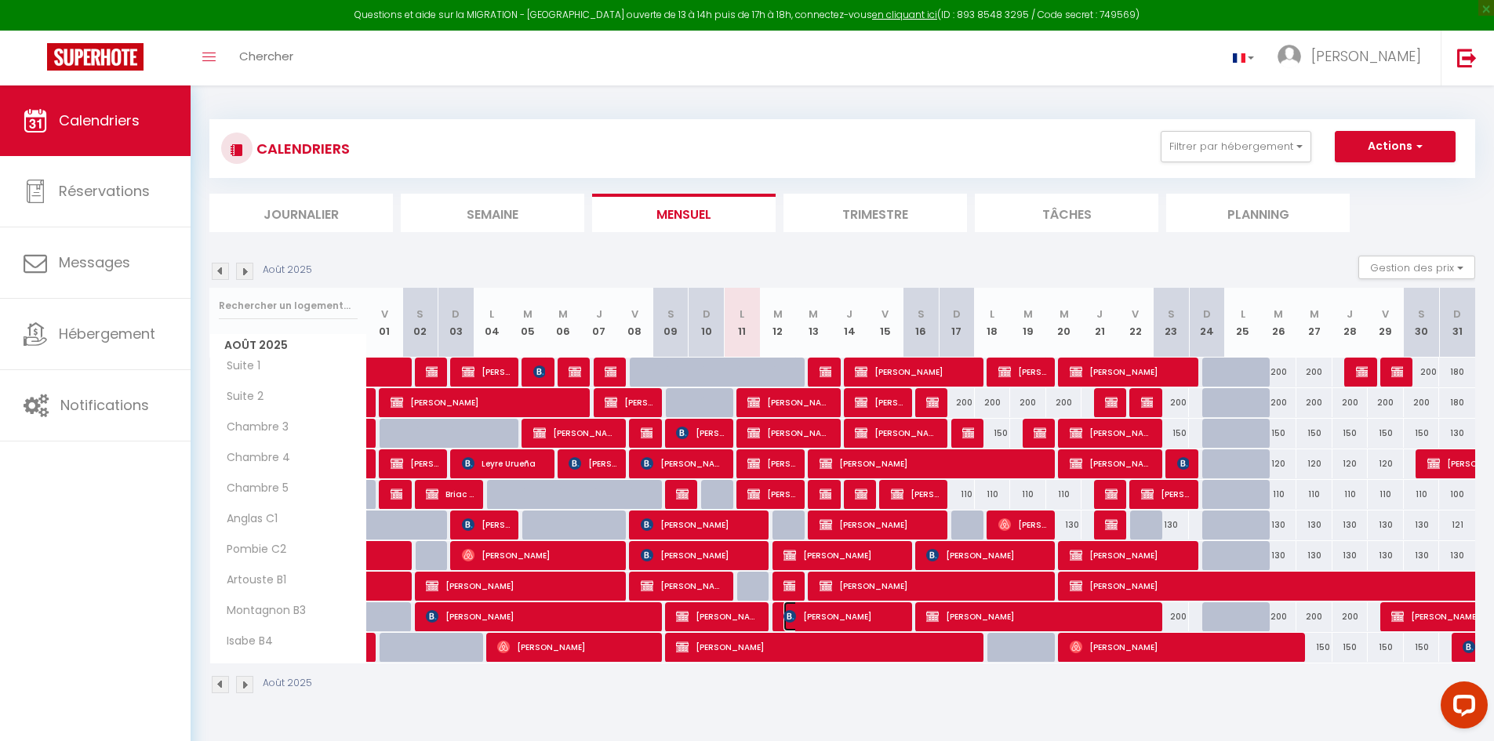
click at [808, 611] on span "[PERSON_NAME]" at bounding box center [843, 616] width 120 height 30
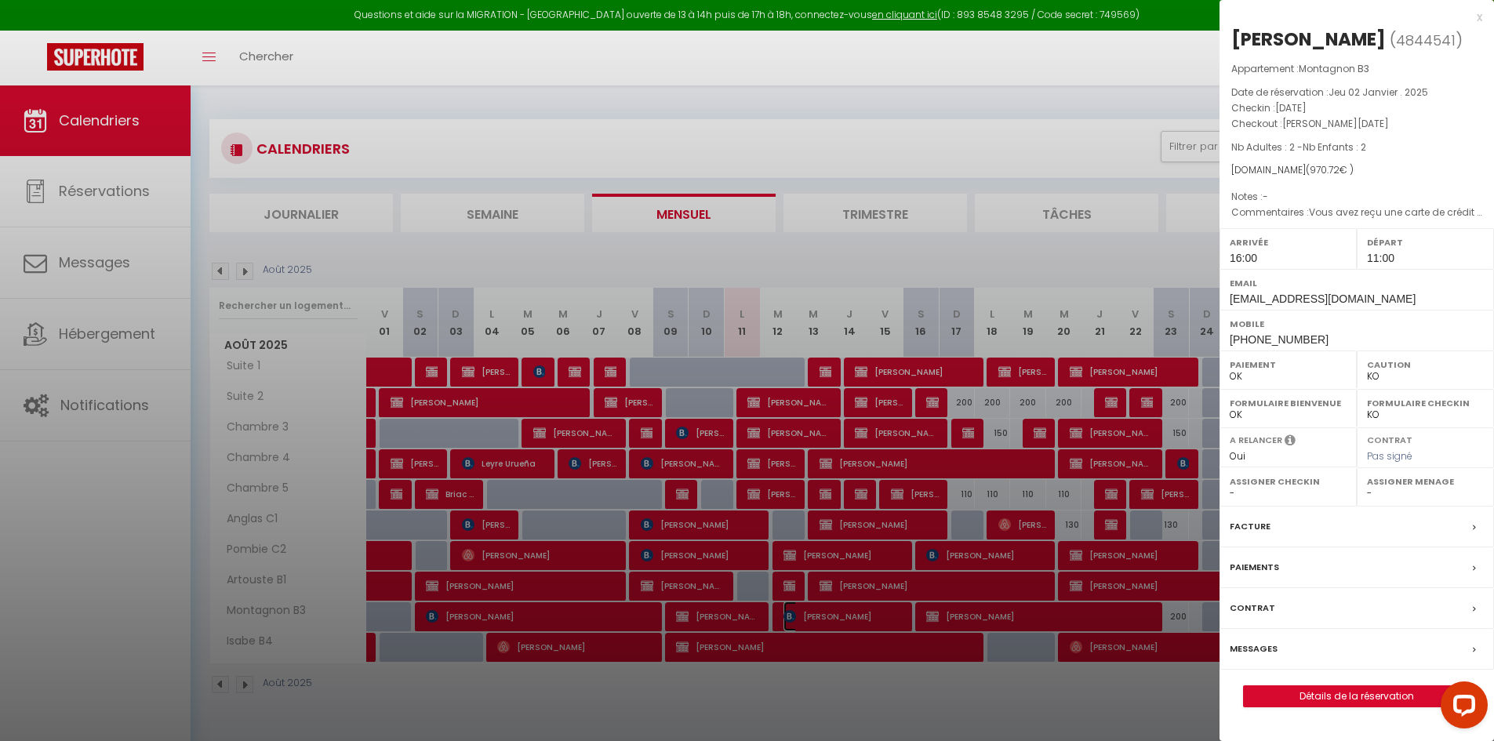
select select "1"
click at [1184, 262] on div at bounding box center [747, 370] width 1494 height 741
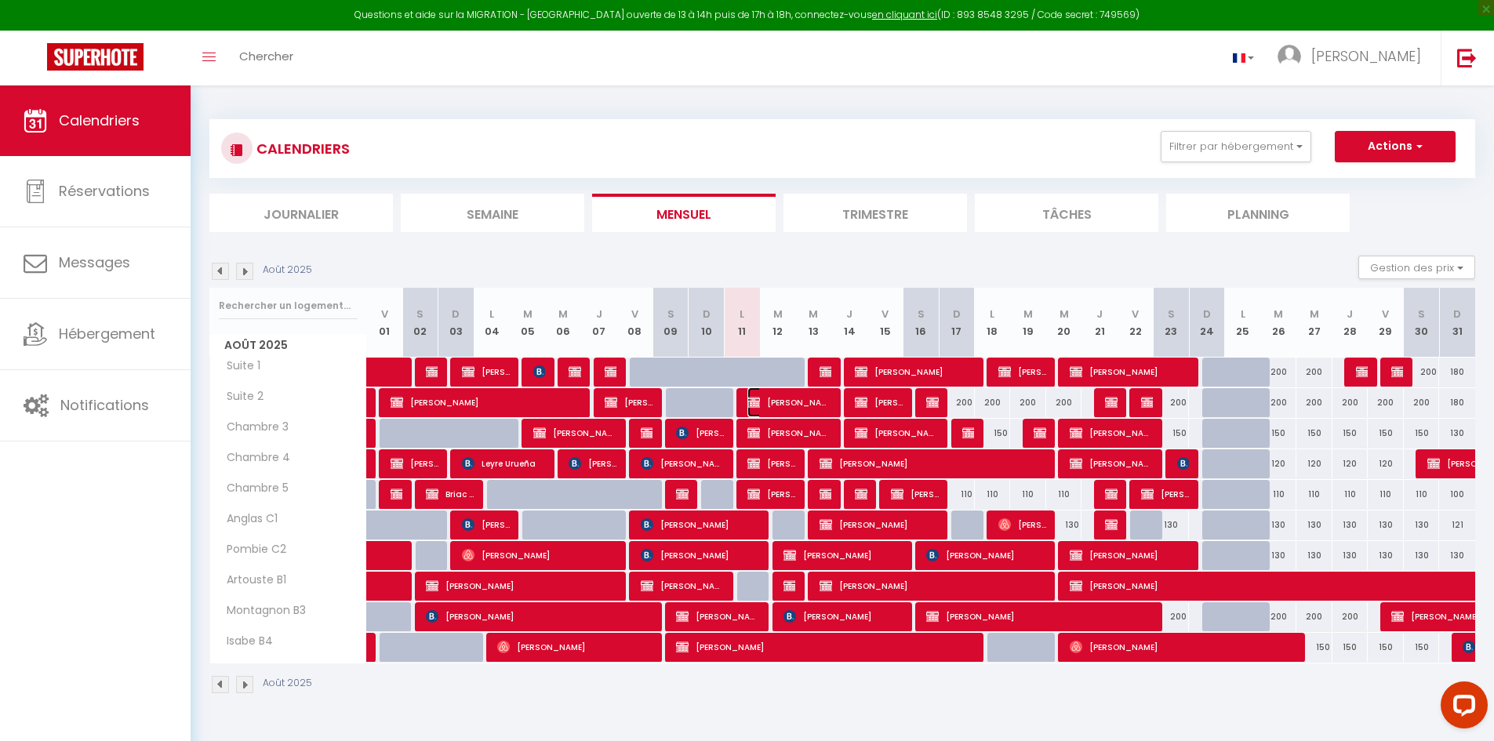
click at [773, 401] on span "[PERSON_NAME]" at bounding box center [789, 402] width 84 height 30
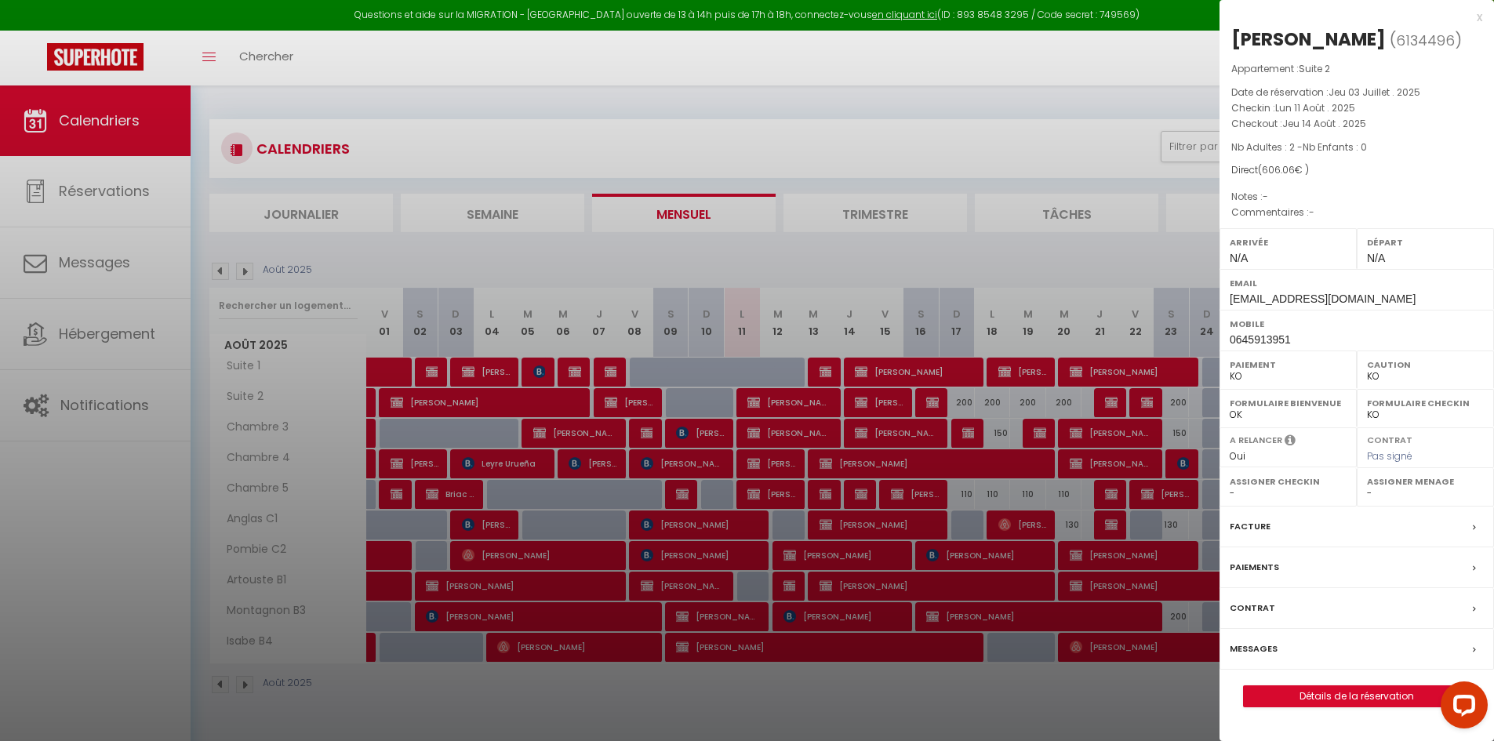
click at [813, 289] on div at bounding box center [747, 370] width 1494 height 741
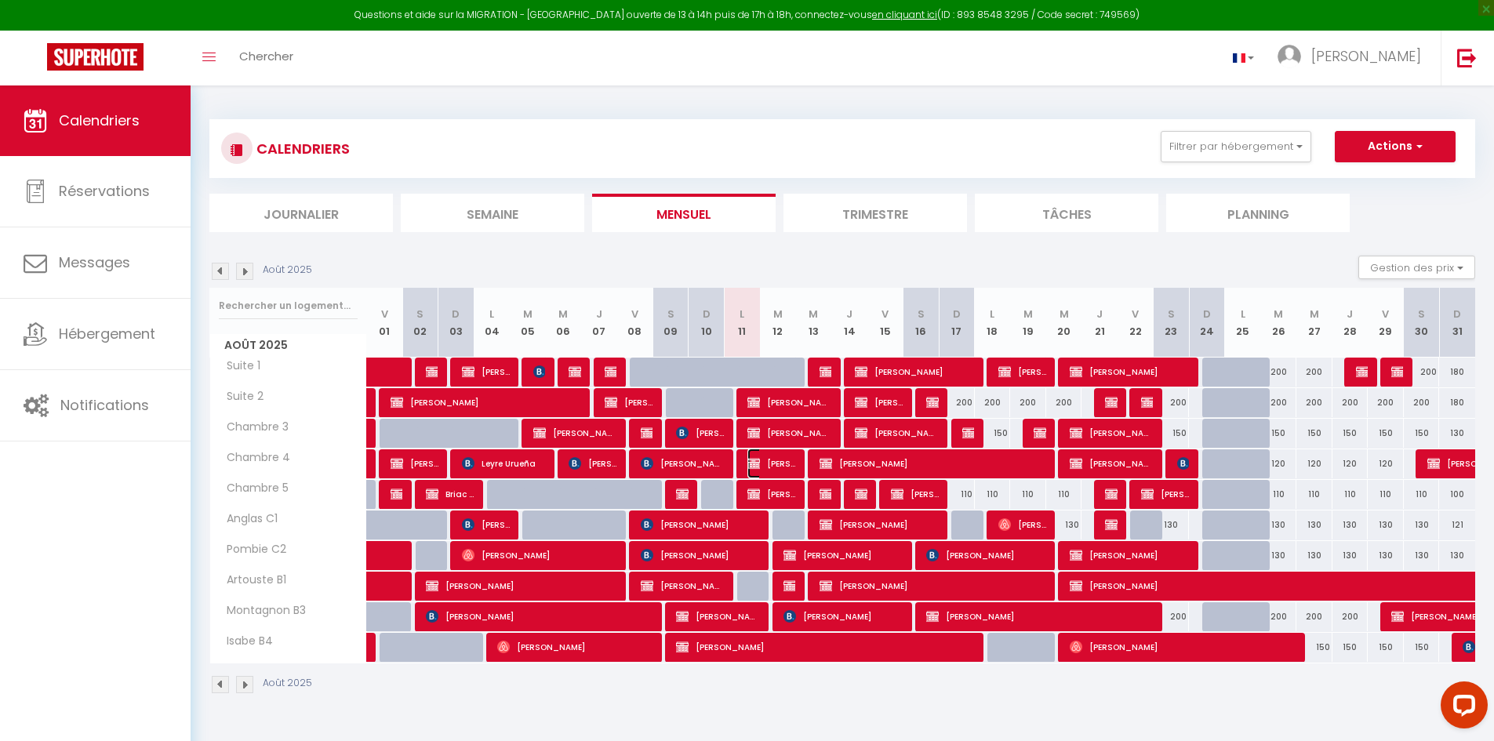
click at [757, 460] on img at bounding box center [753, 463] width 13 height 13
select select "OK"
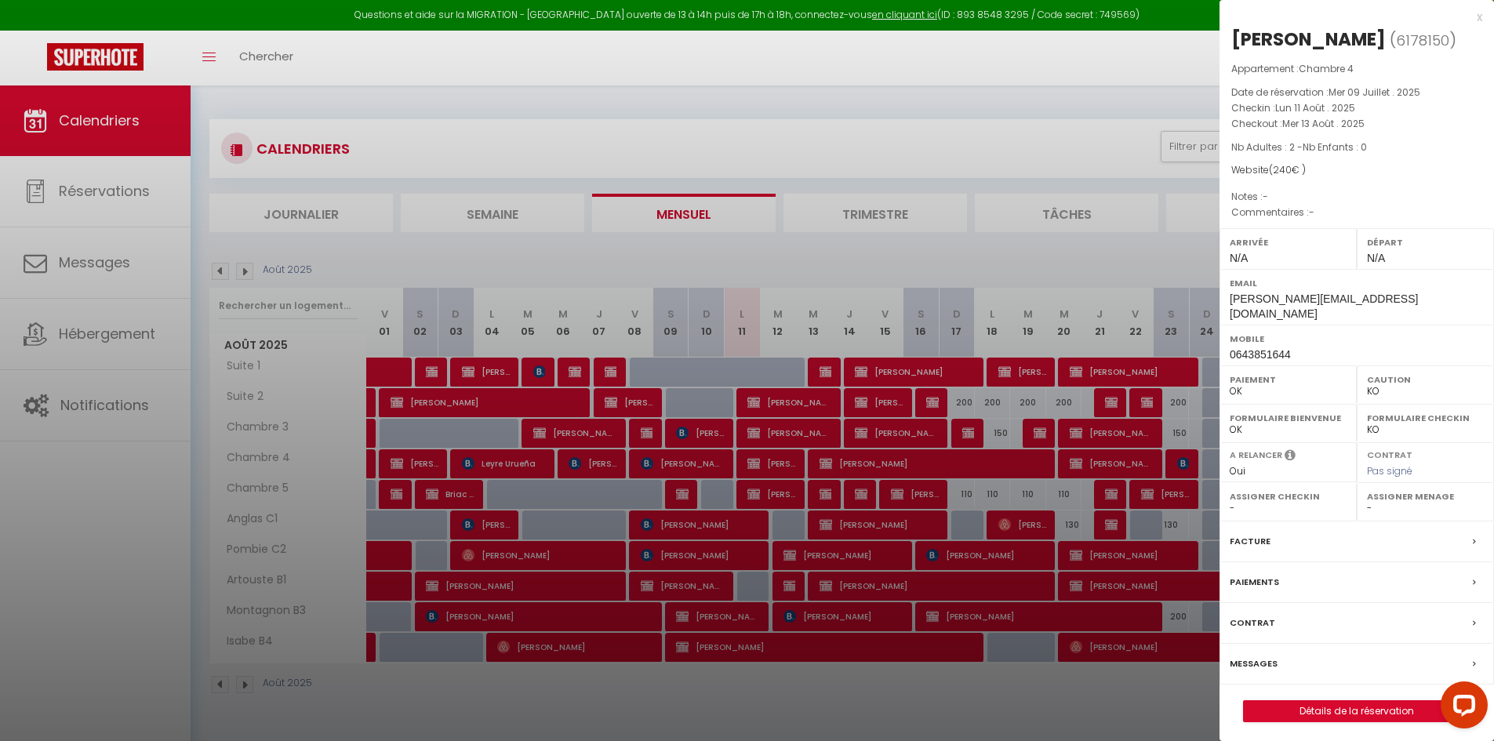
click at [761, 430] on div at bounding box center [747, 370] width 1494 height 741
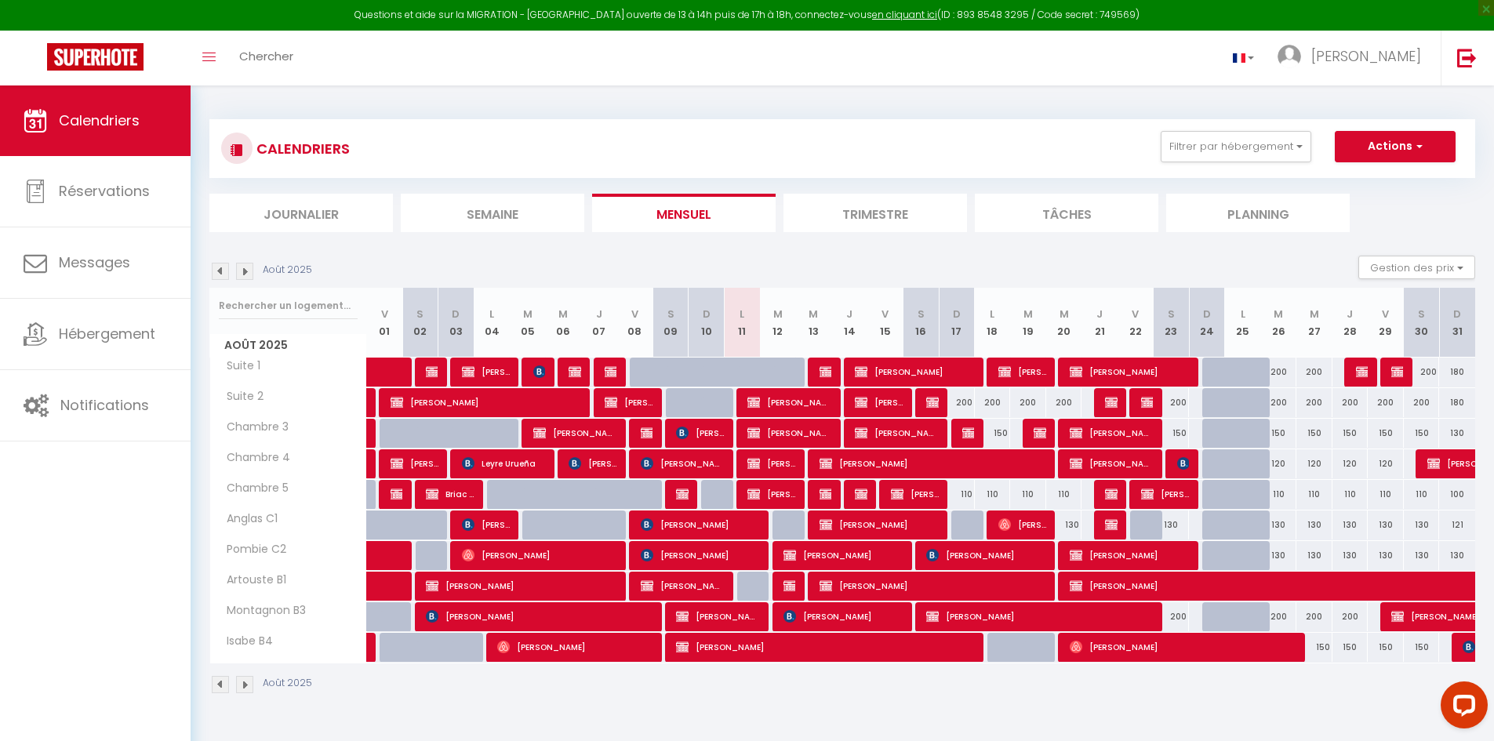
click at [344, 225] on li "Journalier" at bounding box center [300, 213] width 183 height 38
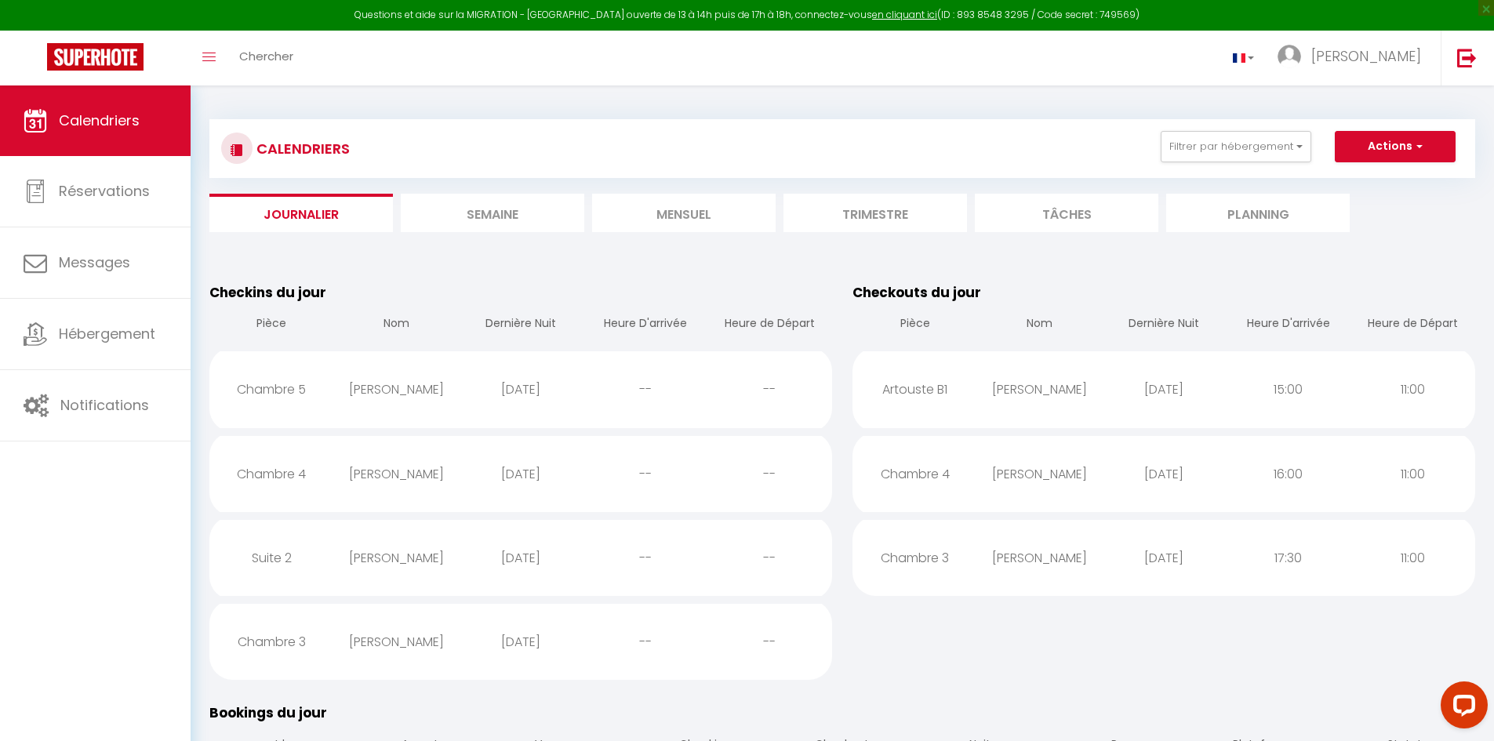
click at [965, 406] on div "Artouste B1" at bounding box center [914, 389] width 125 height 51
select select "1"
select select "0"
select select "1"
select select
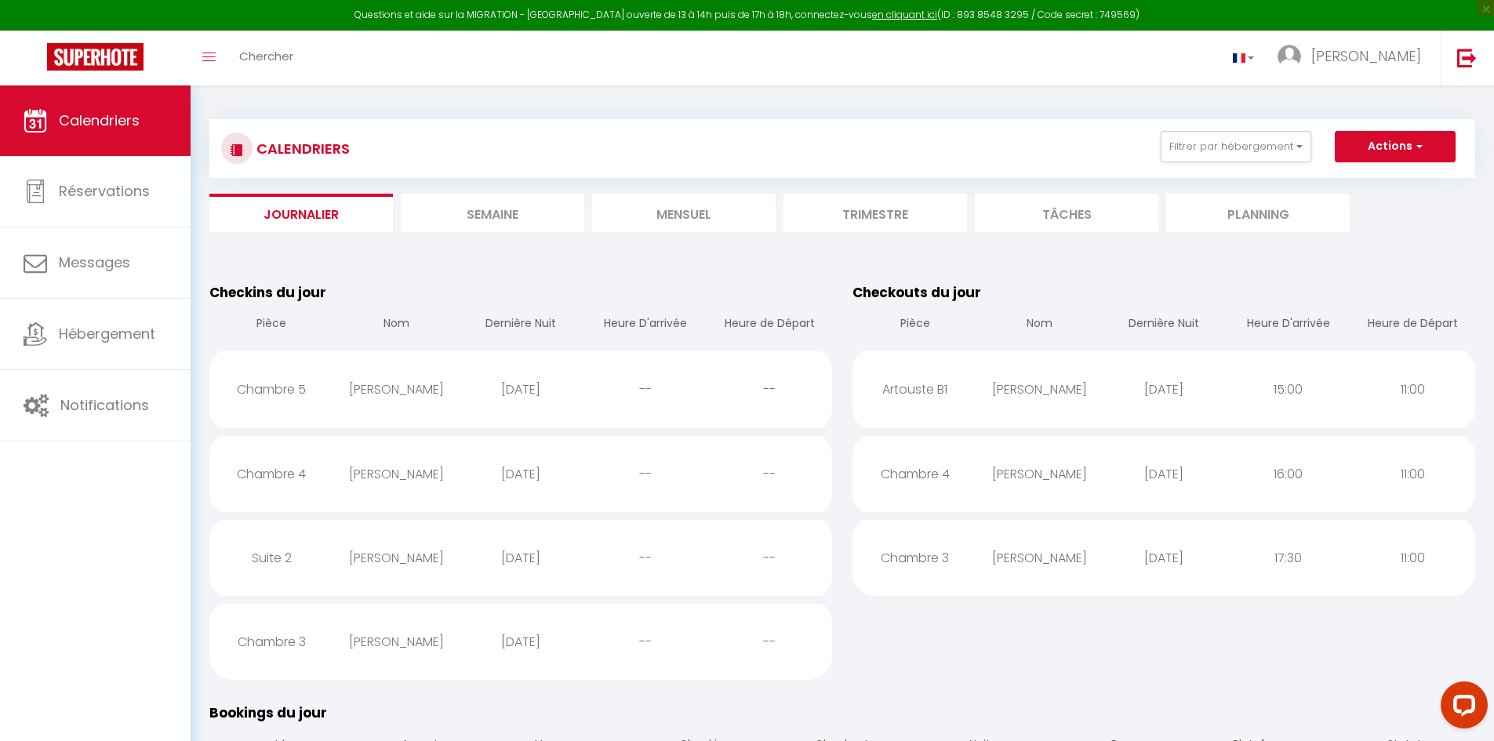
select select
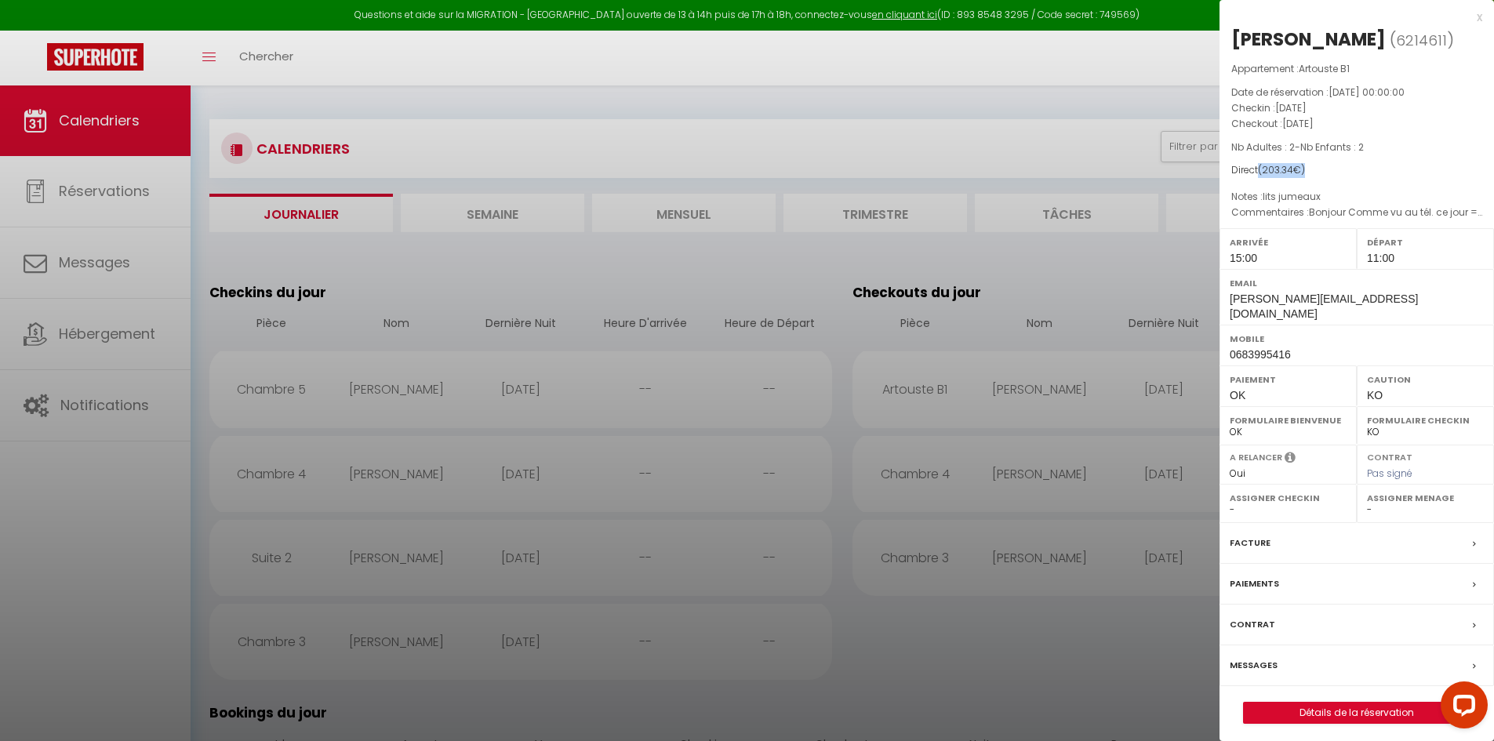
drag, startPoint x: 1305, startPoint y: 172, endPoint x: 1261, endPoint y: 176, distance: 44.9
click at [1261, 176] on span "( 203.34 €)" at bounding box center [1281, 169] width 47 height 13
click at [1352, 180] on div "Appartement : Artouste B1 Date de réservation : [DATE] 00:00:00 Checkin : [DATE…" at bounding box center [1356, 141] width 274 height 160
click at [1063, 319] on div at bounding box center [747, 370] width 1494 height 741
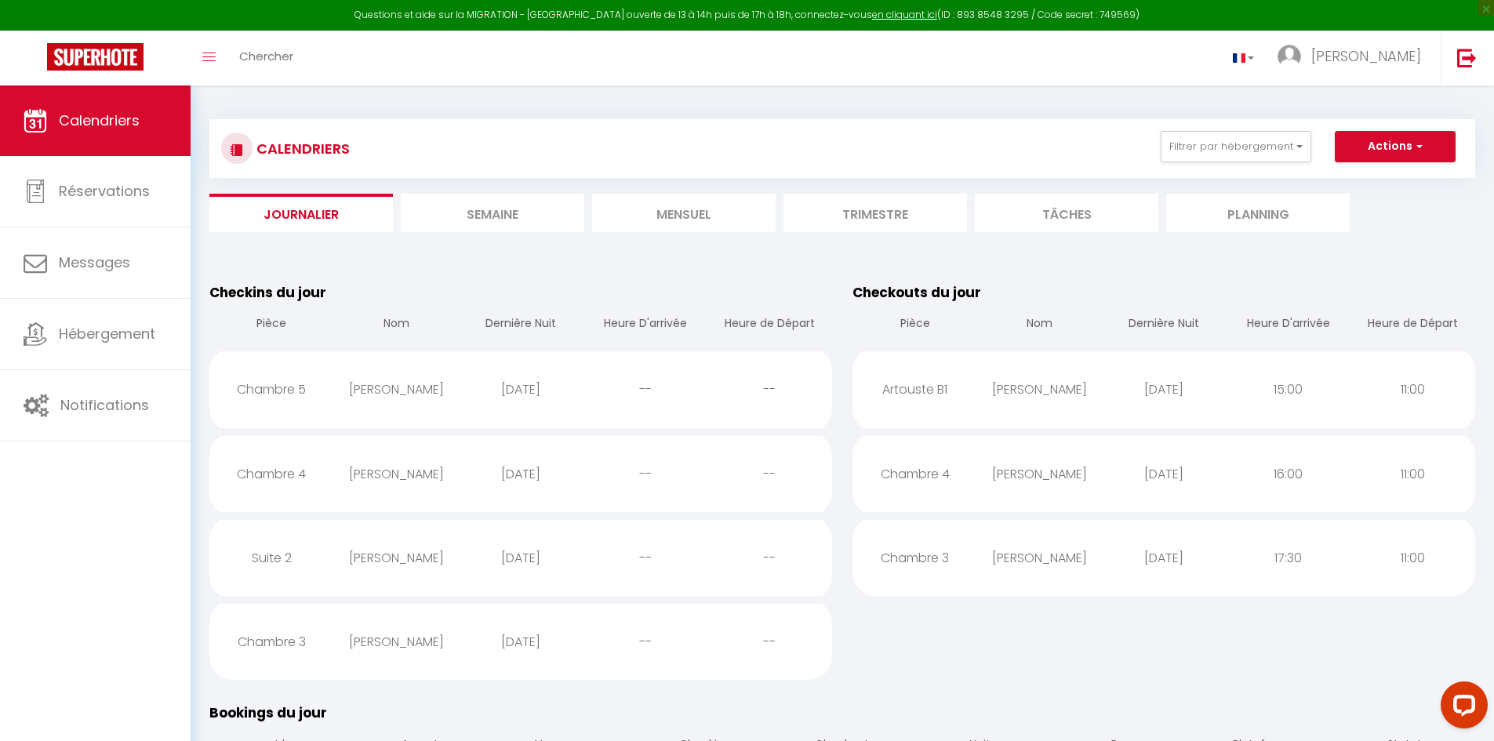
click at [718, 211] on li "Mensuel" at bounding box center [683, 213] width 183 height 38
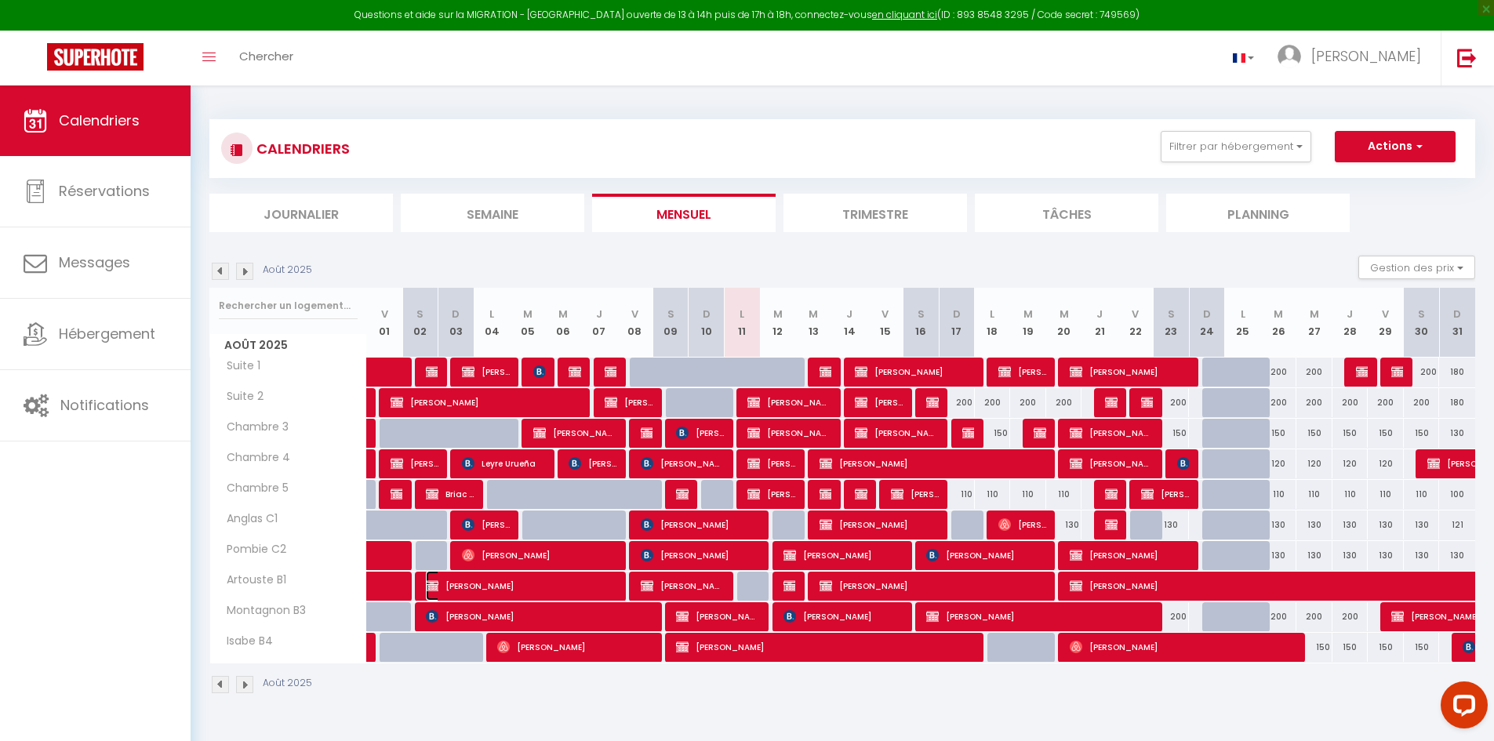
click at [586, 590] on span "[PERSON_NAME]" at bounding box center [522, 586] width 192 height 30
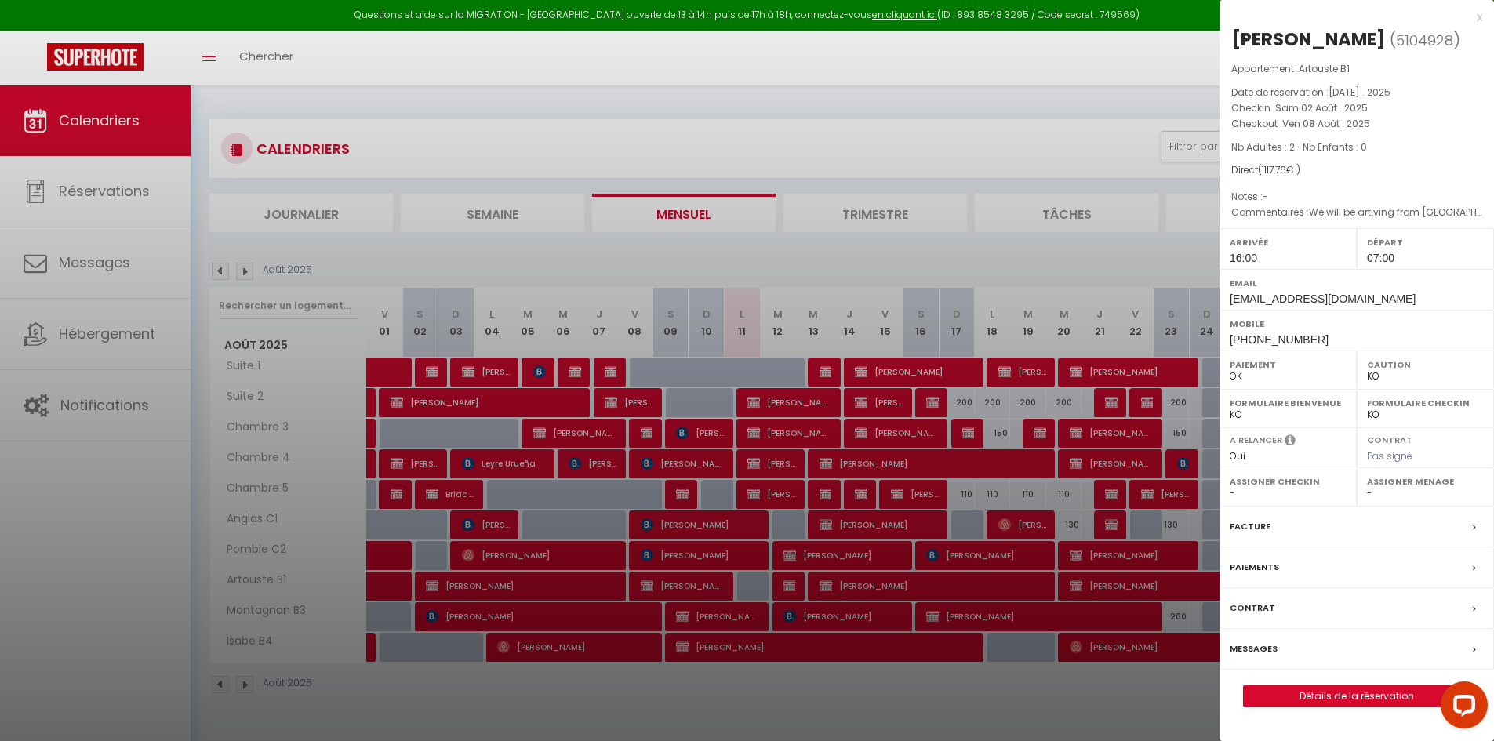
click at [717, 389] on div at bounding box center [747, 370] width 1494 height 741
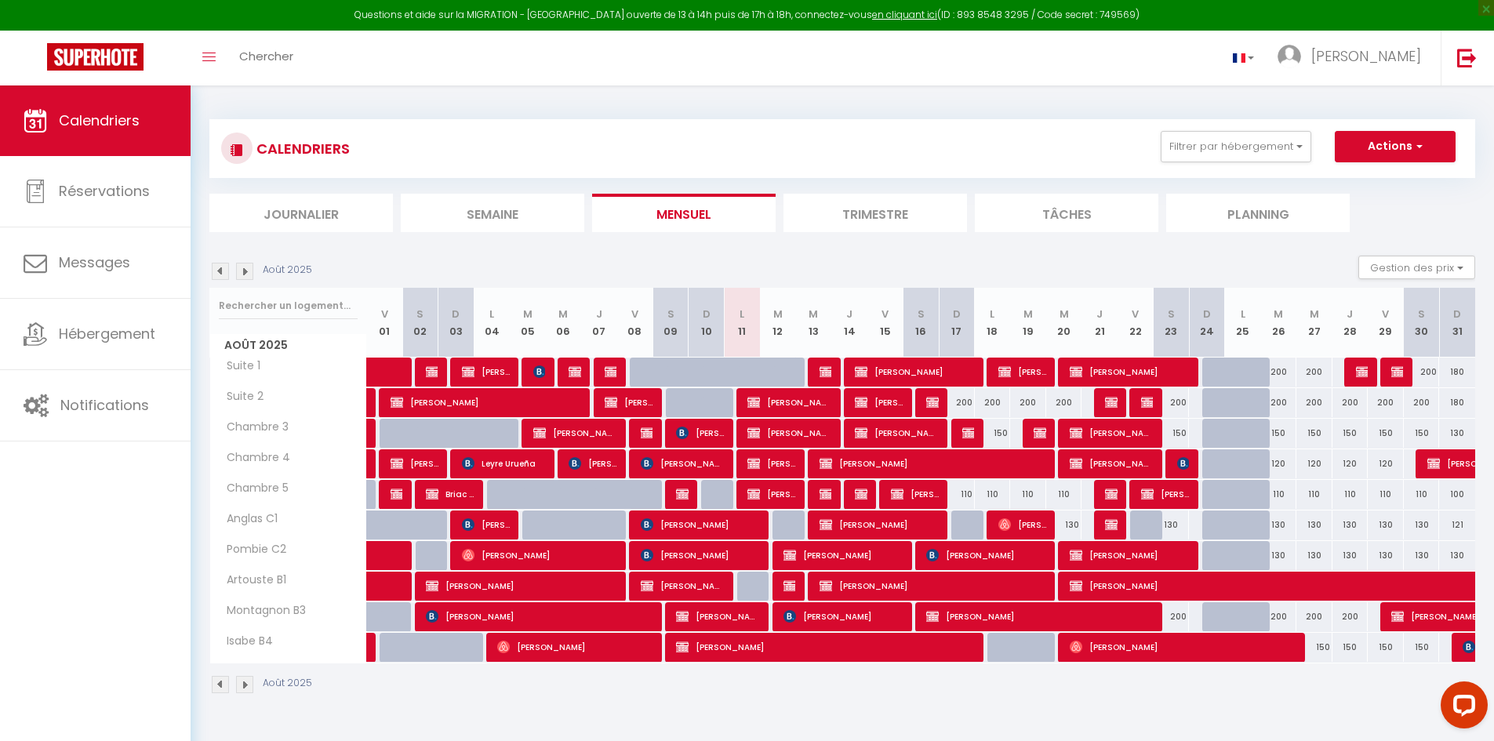
click at [212, 272] on img at bounding box center [220, 271] width 17 height 17
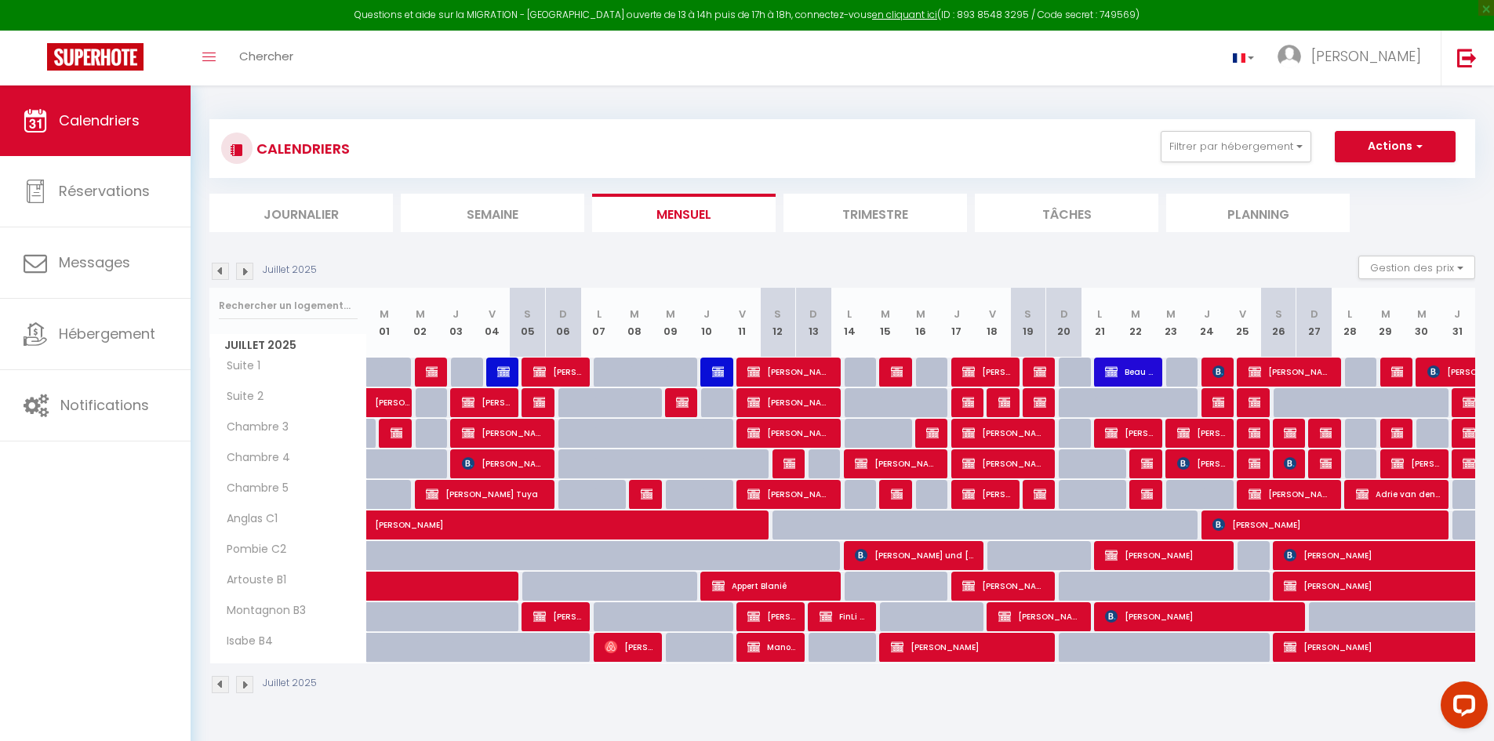
click at [611, 587] on div at bounding box center [612, 595] width 36 height 30
type input "200"
type input "Lun 07 Juillet 2025"
type input "[DATE]"
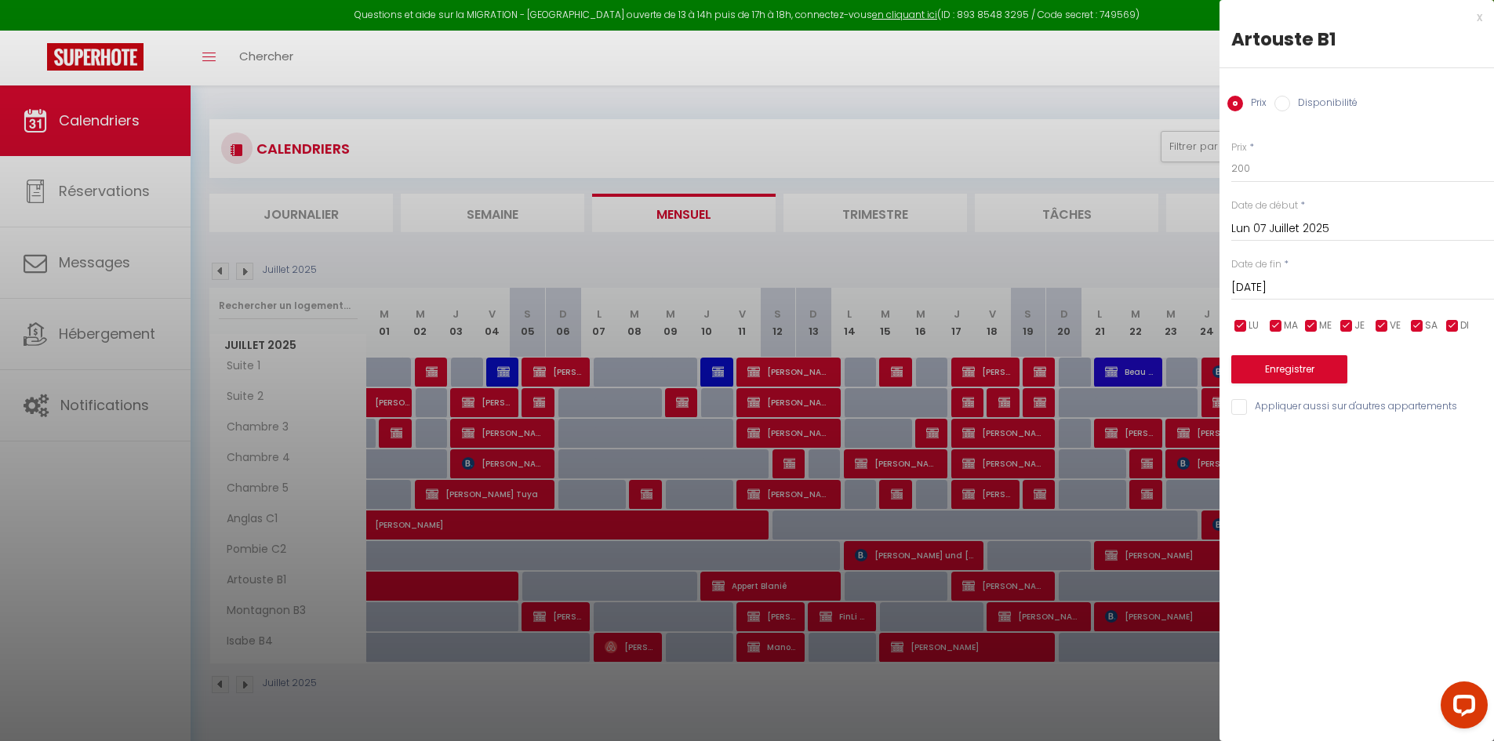
click at [1290, 103] on label "Disponibilité" at bounding box center [1323, 104] width 67 height 17
click at [1290, 103] on input "Disponibilité" at bounding box center [1282, 104] width 16 height 16
radio input "true"
radio input "false"
click at [1247, 361] on button "Enregistrer" at bounding box center [1289, 371] width 116 height 28
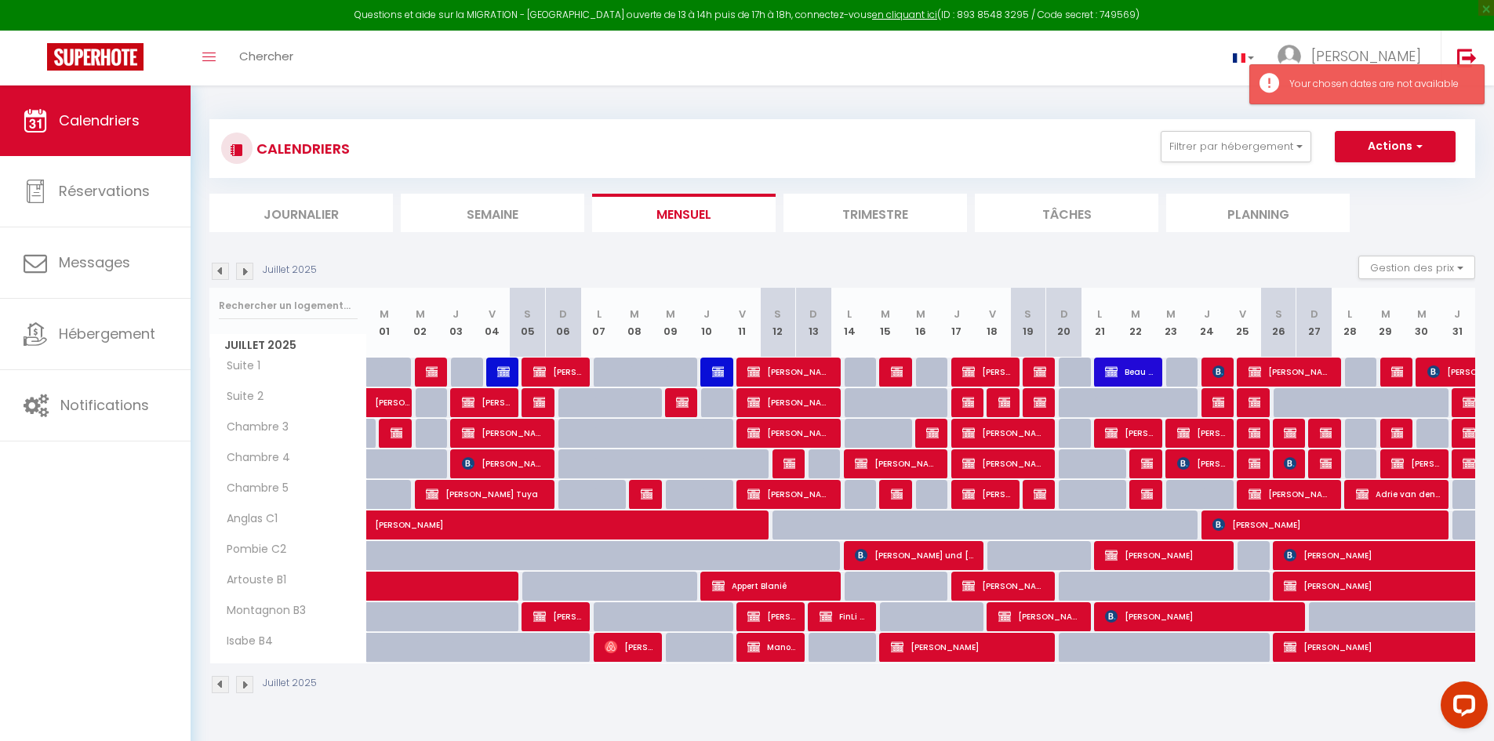
click at [239, 278] on img at bounding box center [244, 271] width 17 height 17
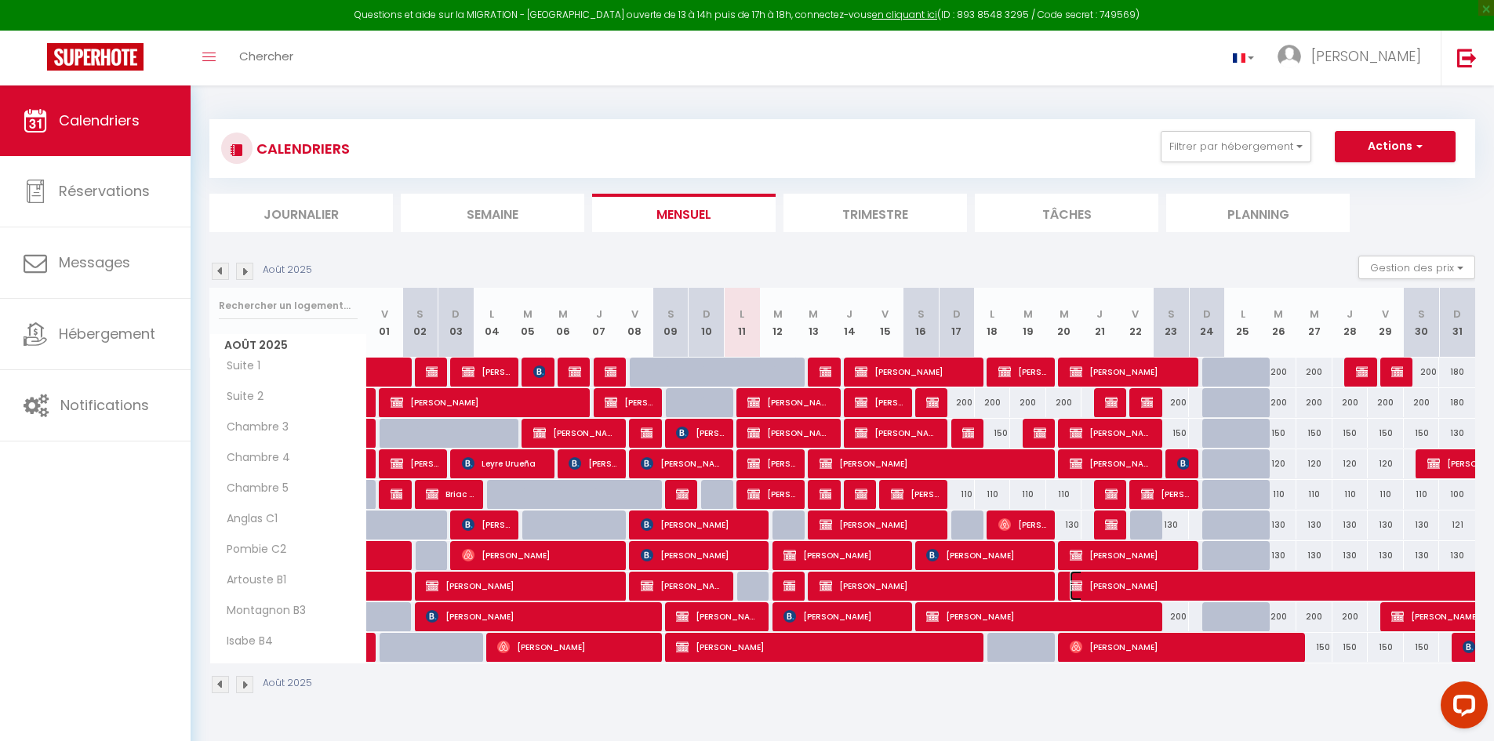
click at [1273, 588] on span "[PERSON_NAME]" at bounding box center [1285, 586] width 433 height 30
select select "KO"
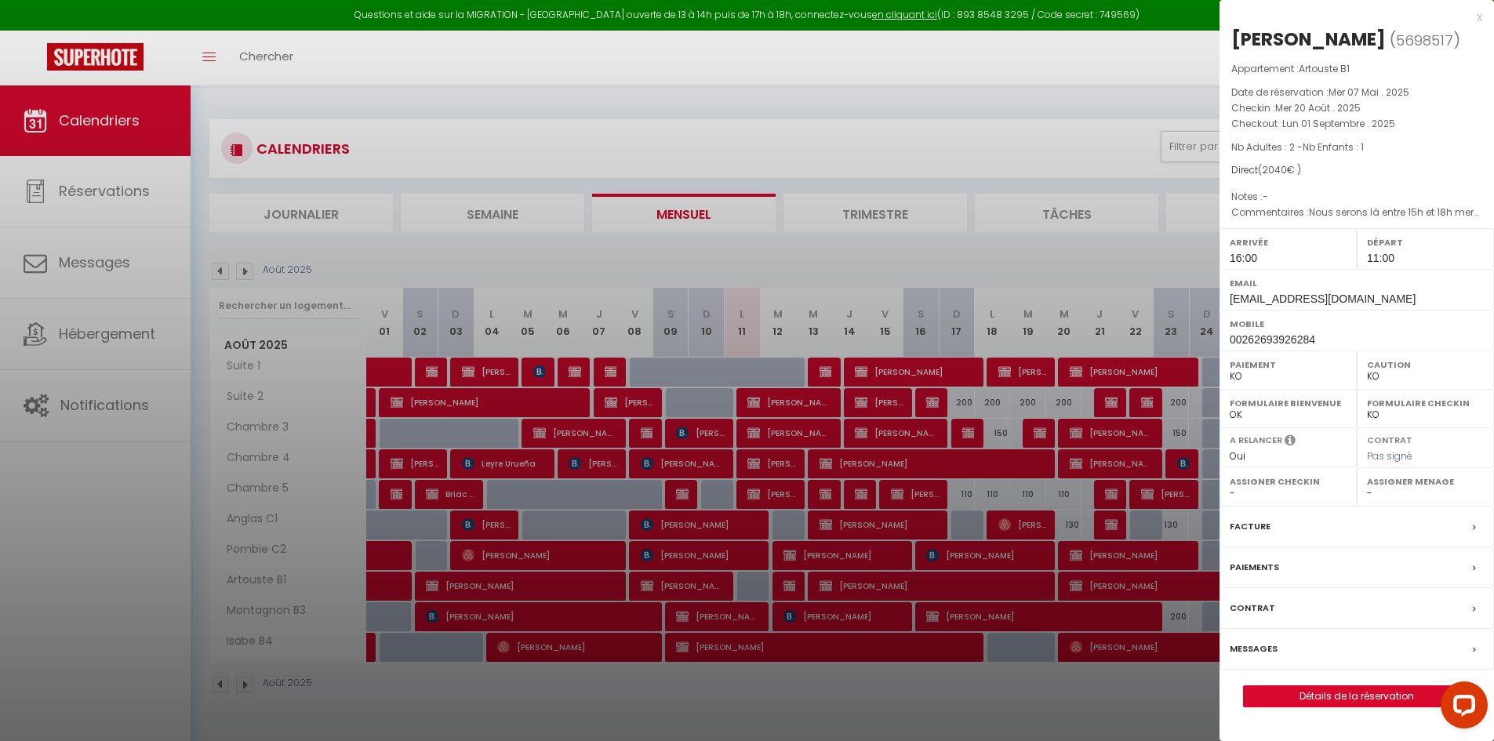
click at [1472, 17] on div "x" at bounding box center [1350, 17] width 263 height 19
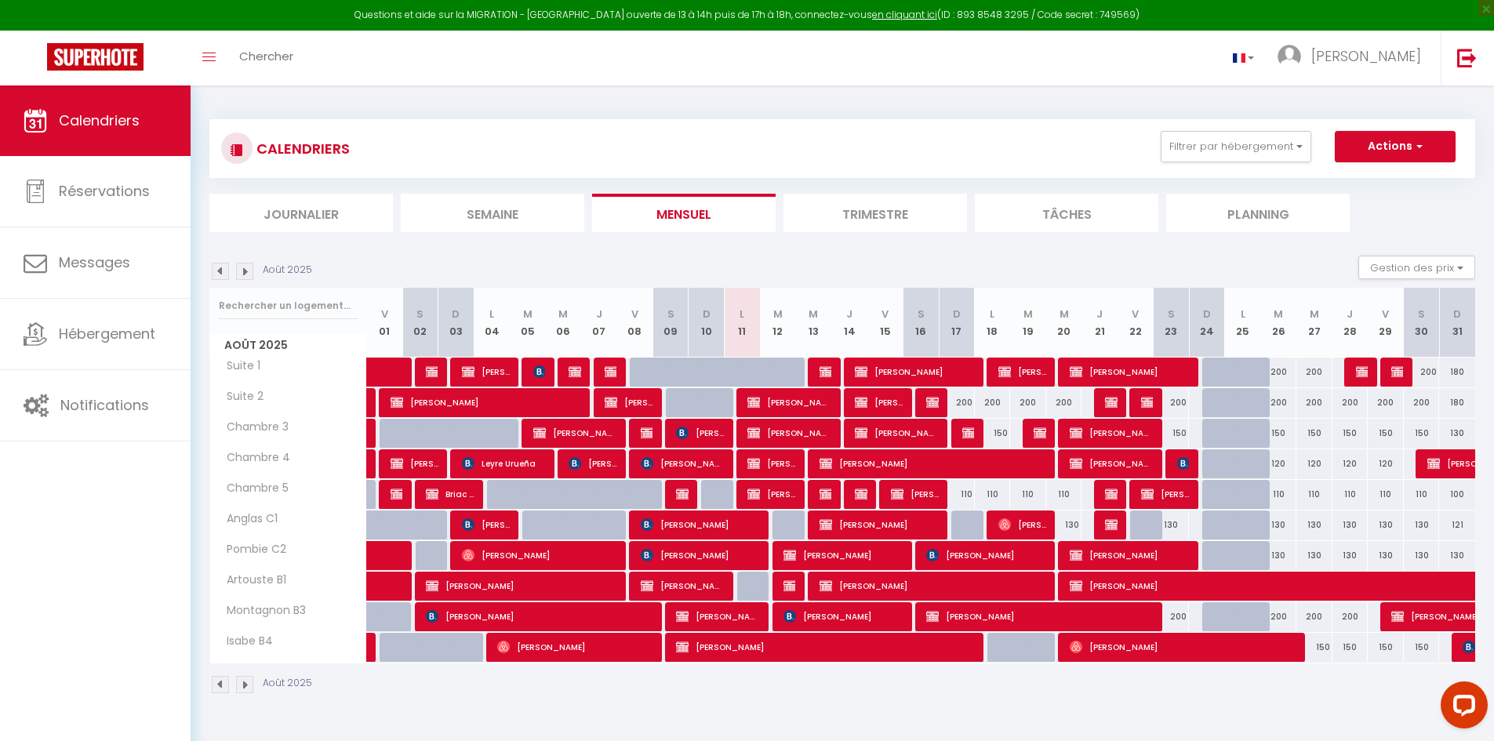
click at [244, 270] on img at bounding box center [244, 271] width 17 height 17
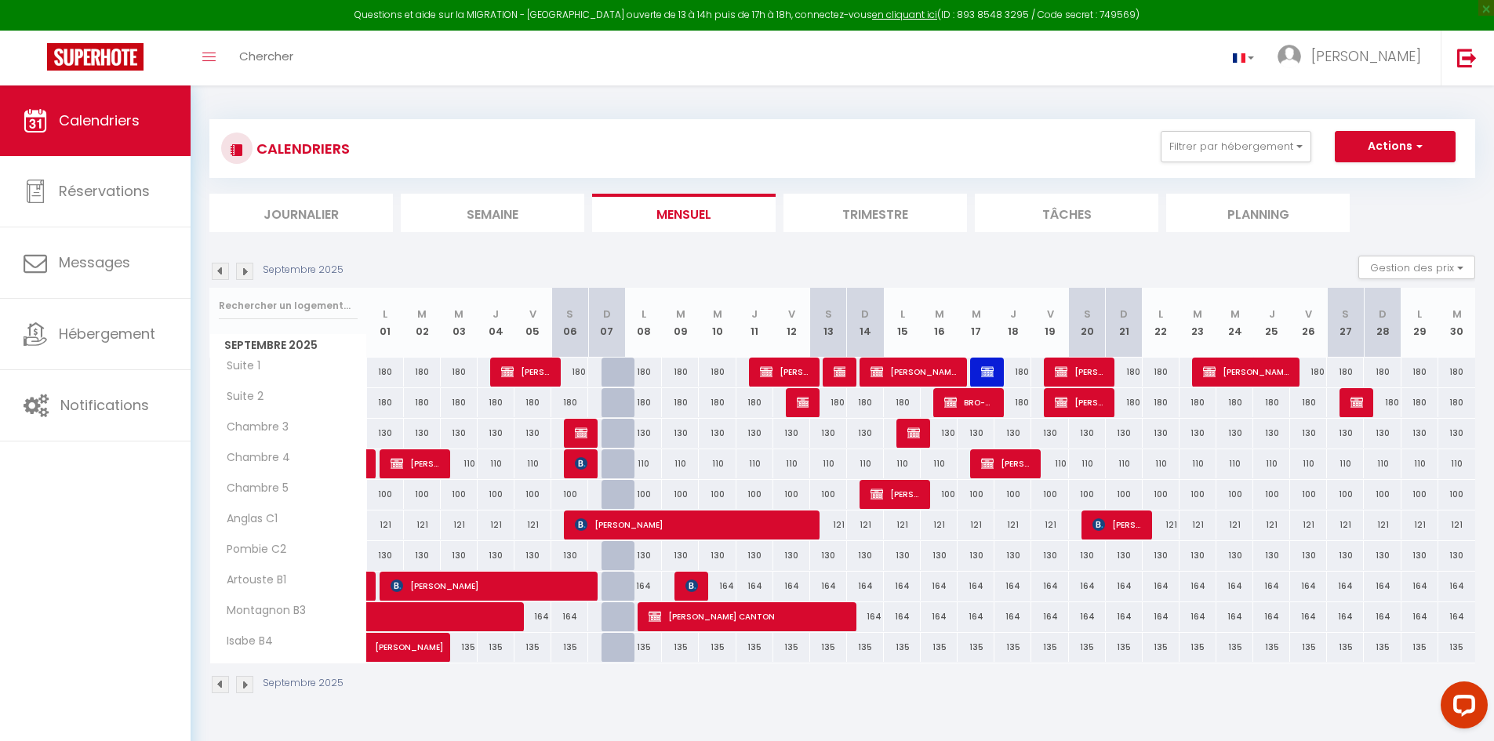
click at [220, 278] on img at bounding box center [220, 271] width 17 height 17
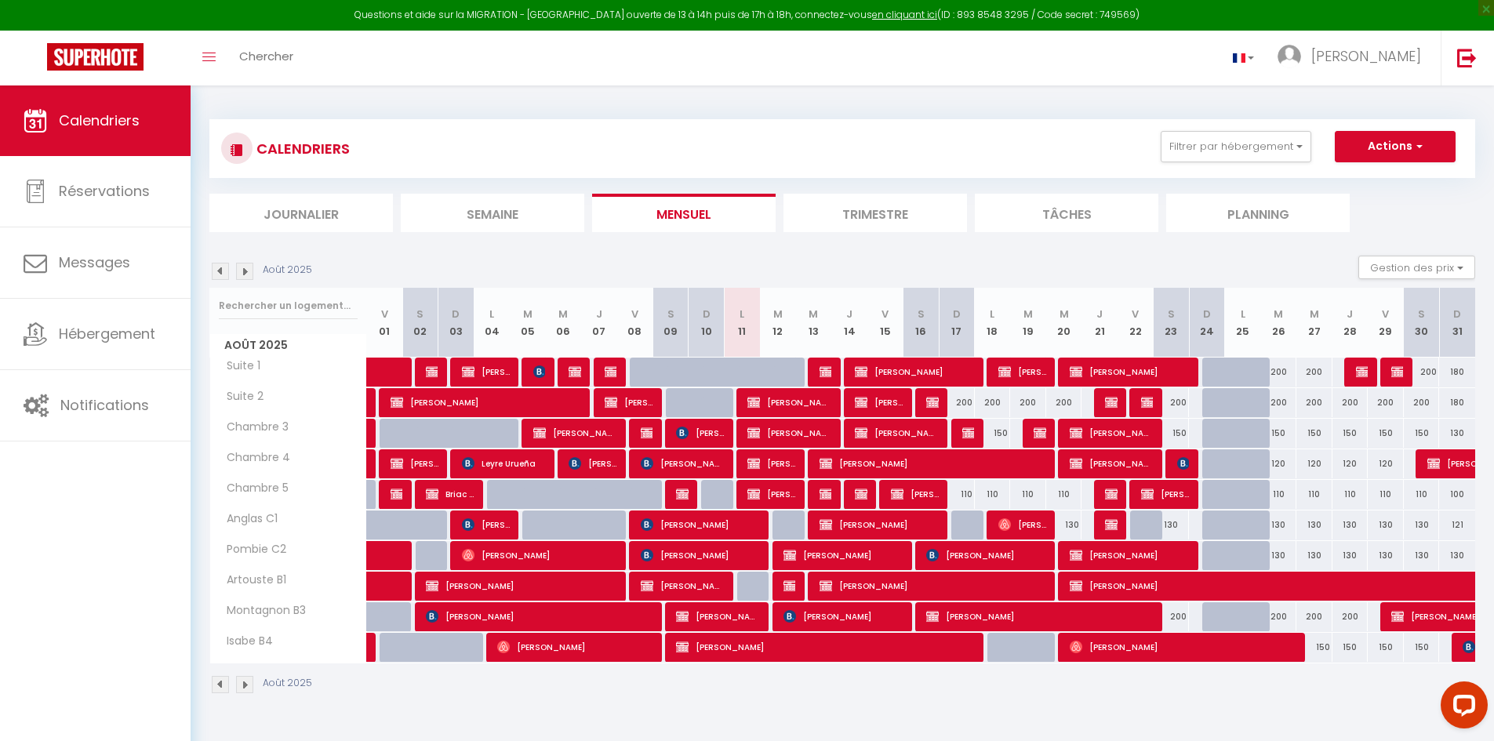
click at [333, 213] on li "Journalier" at bounding box center [300, 213] width 183 height 38
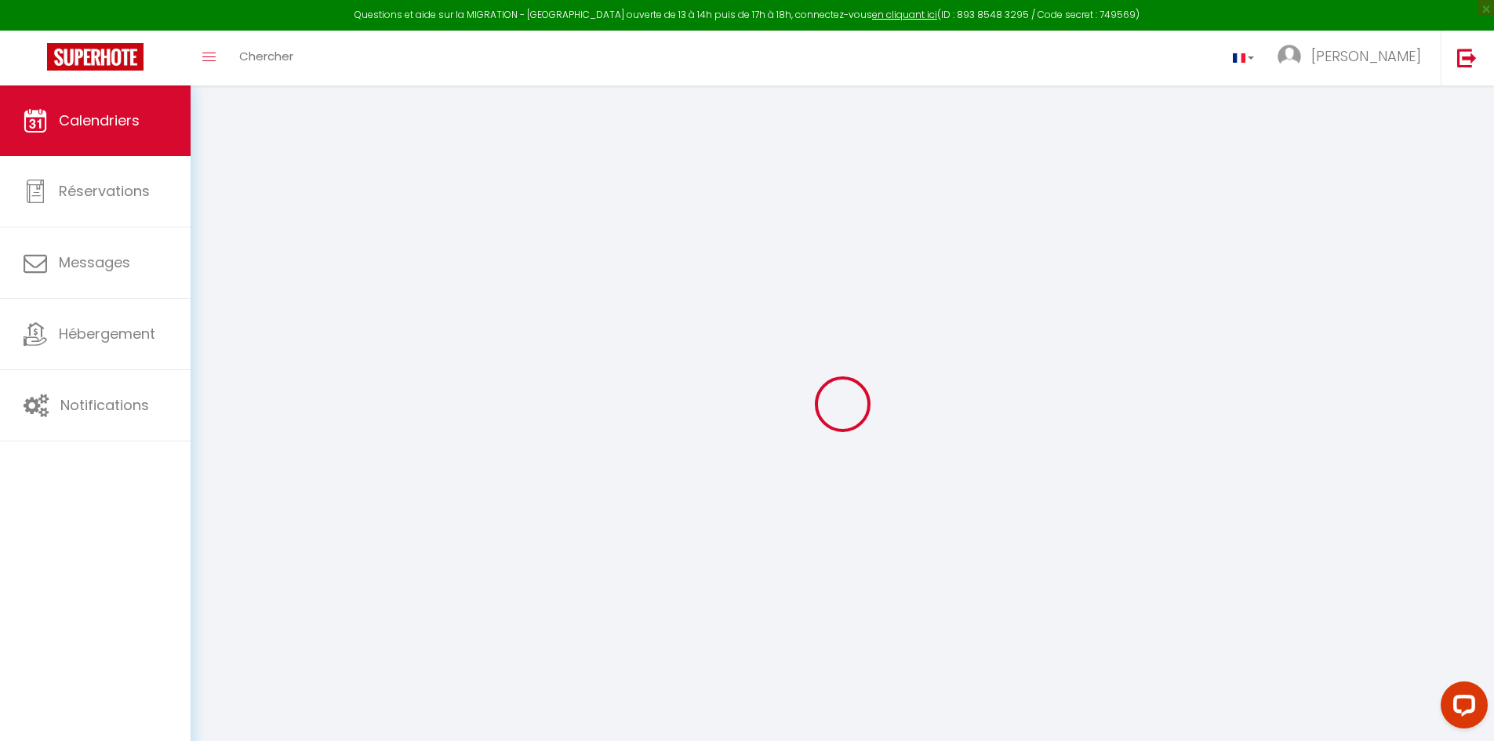
select select
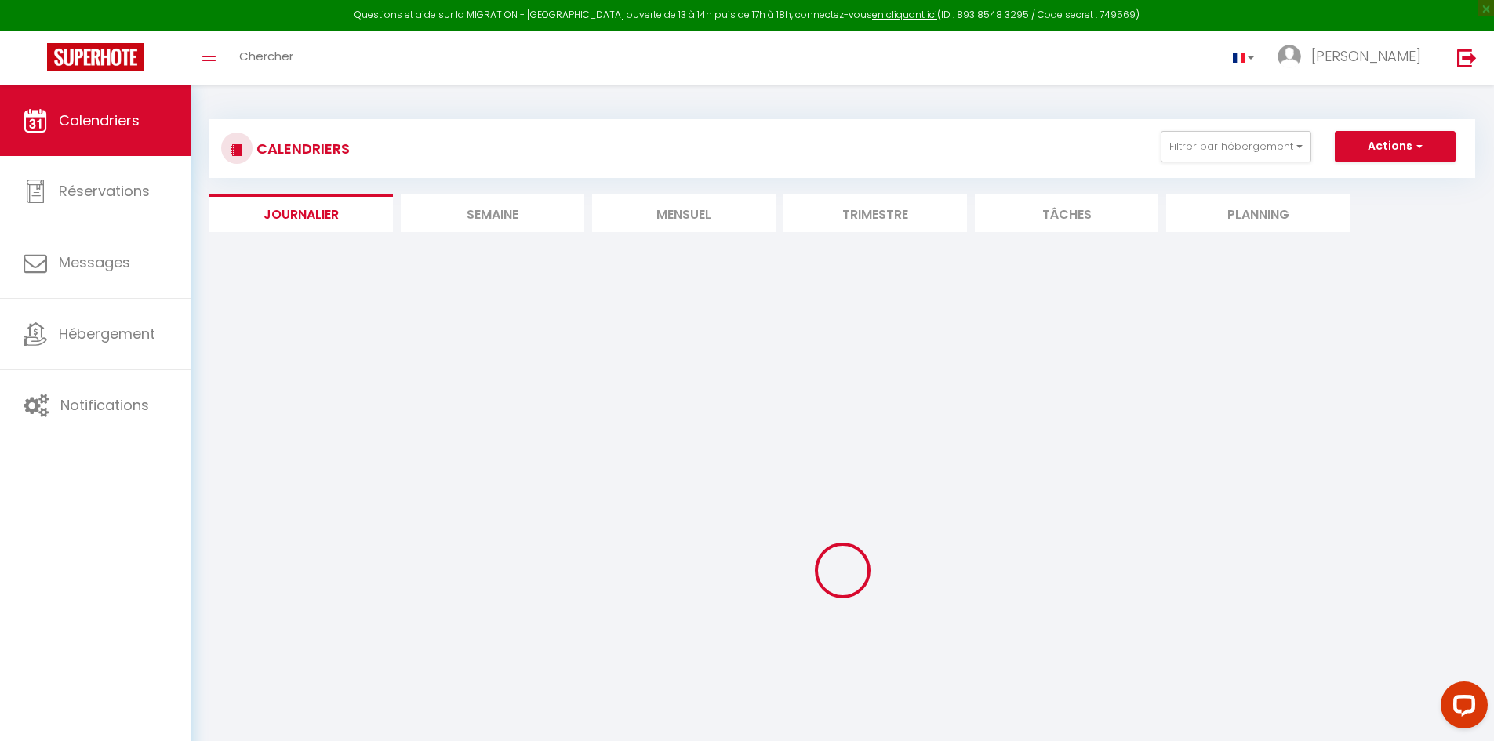
select select
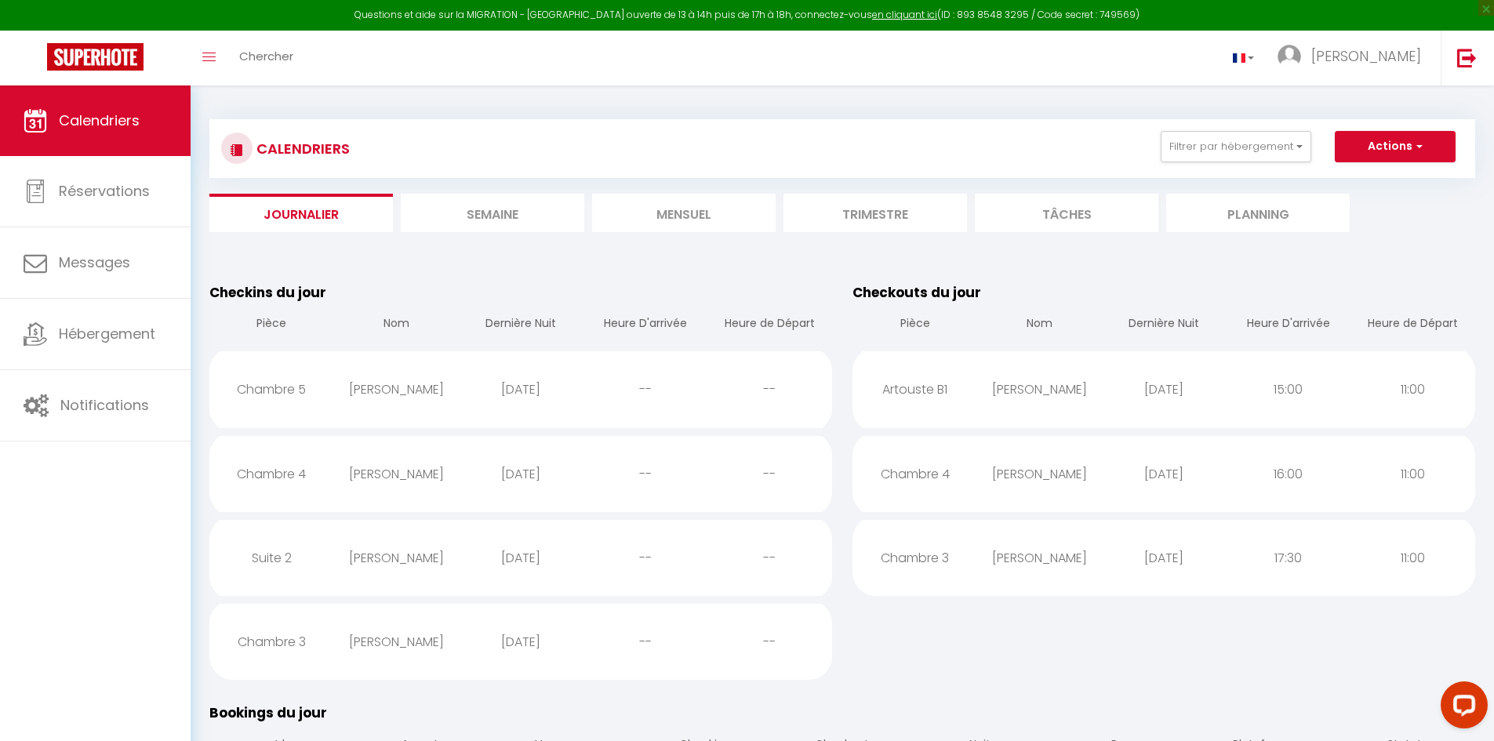
click at [1212, 404] on div "[DATE]" at bounding box center [1164, 389] width 125 height 51
select select "1"
select select "0"
select select "1"
select select
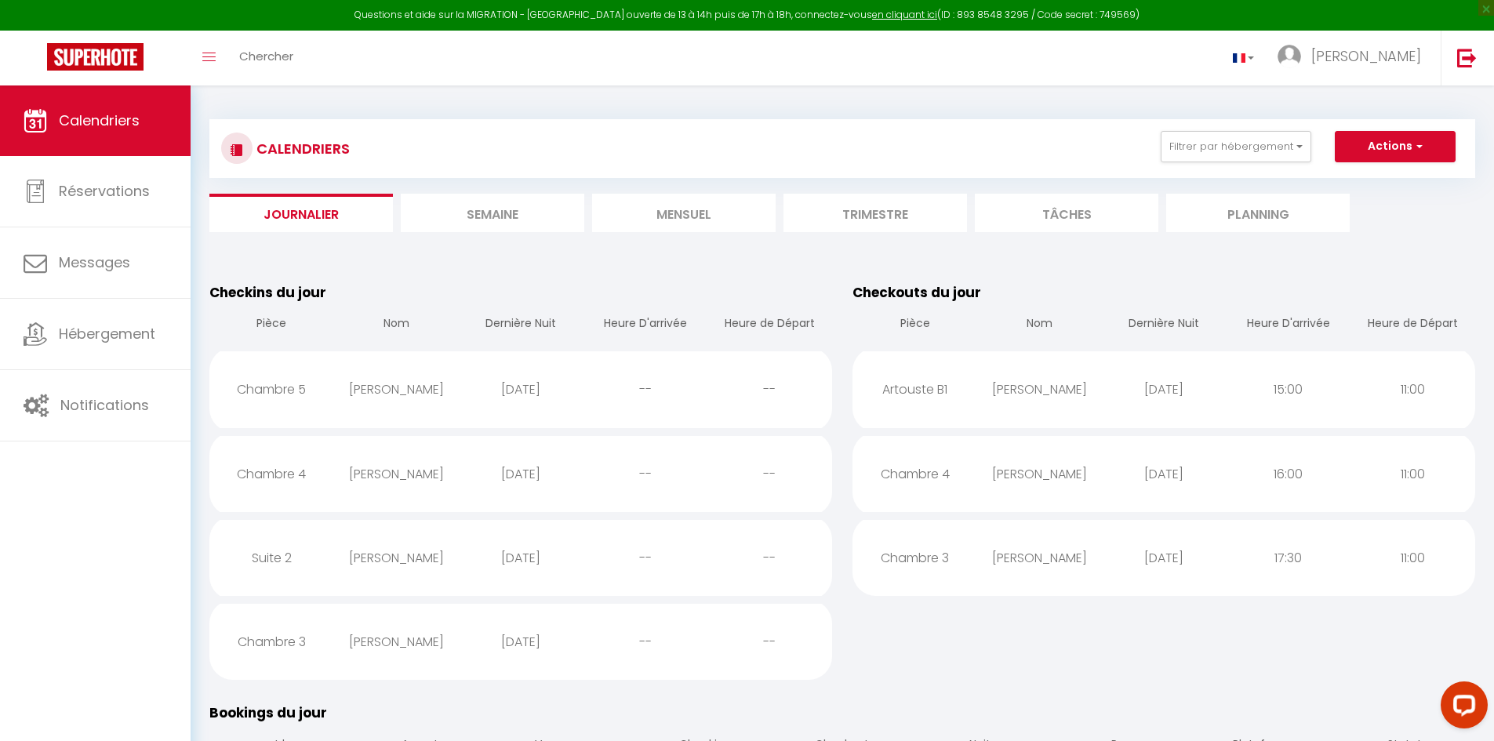
select select
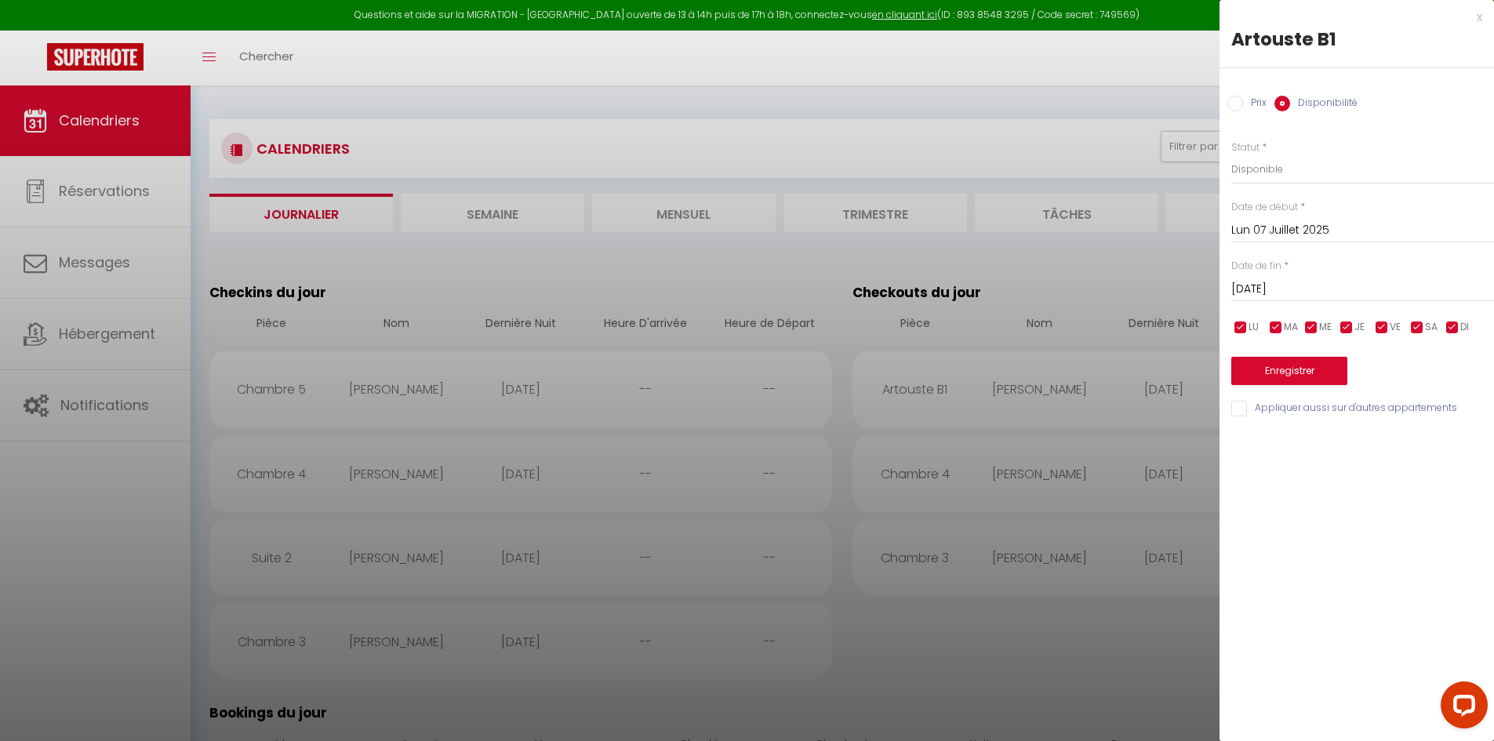
click at [1103, 395] on div at bounding box center [747, 370] width 1494 height 741
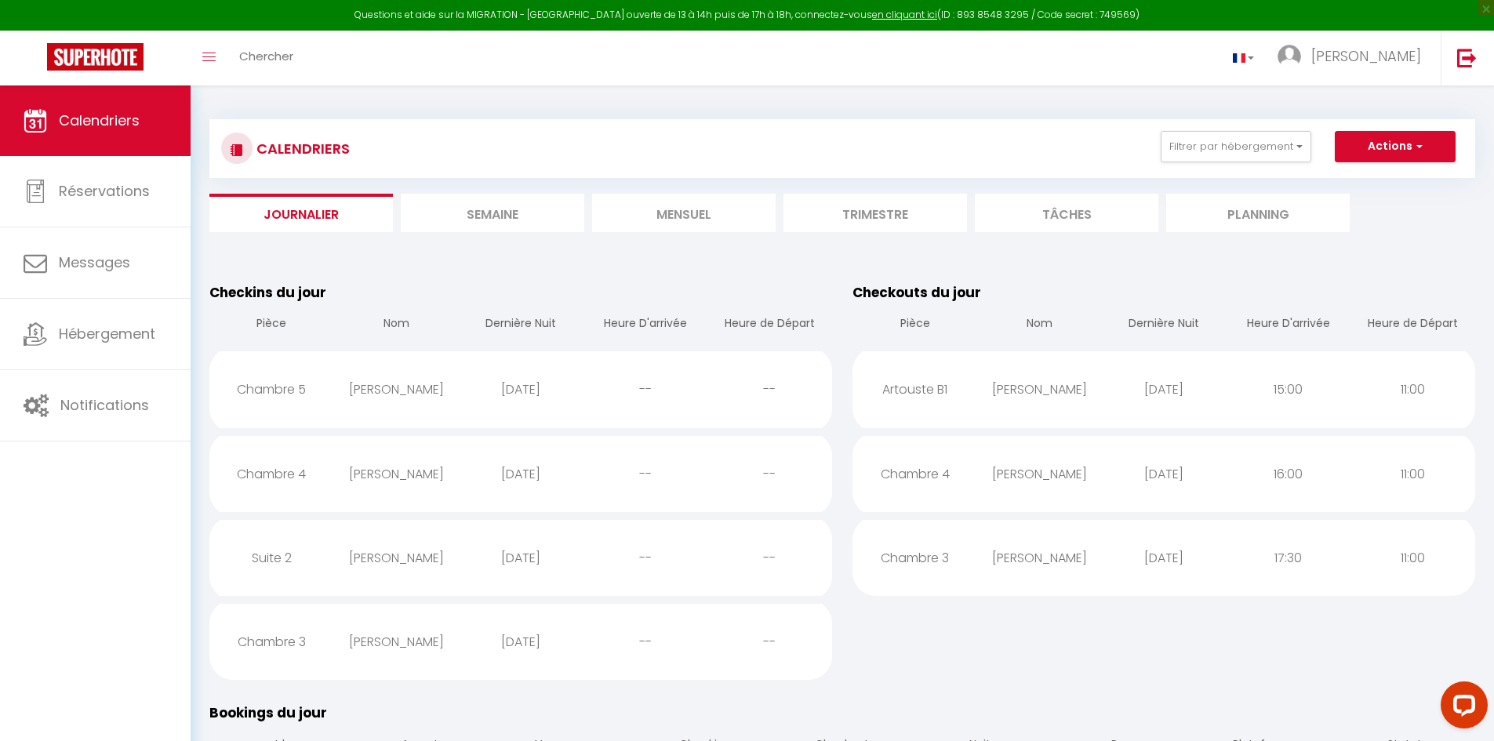
click at [1084, 392] on div "[PERSON_NAME]" at bounding box center [1039, 389] width 125 height 51
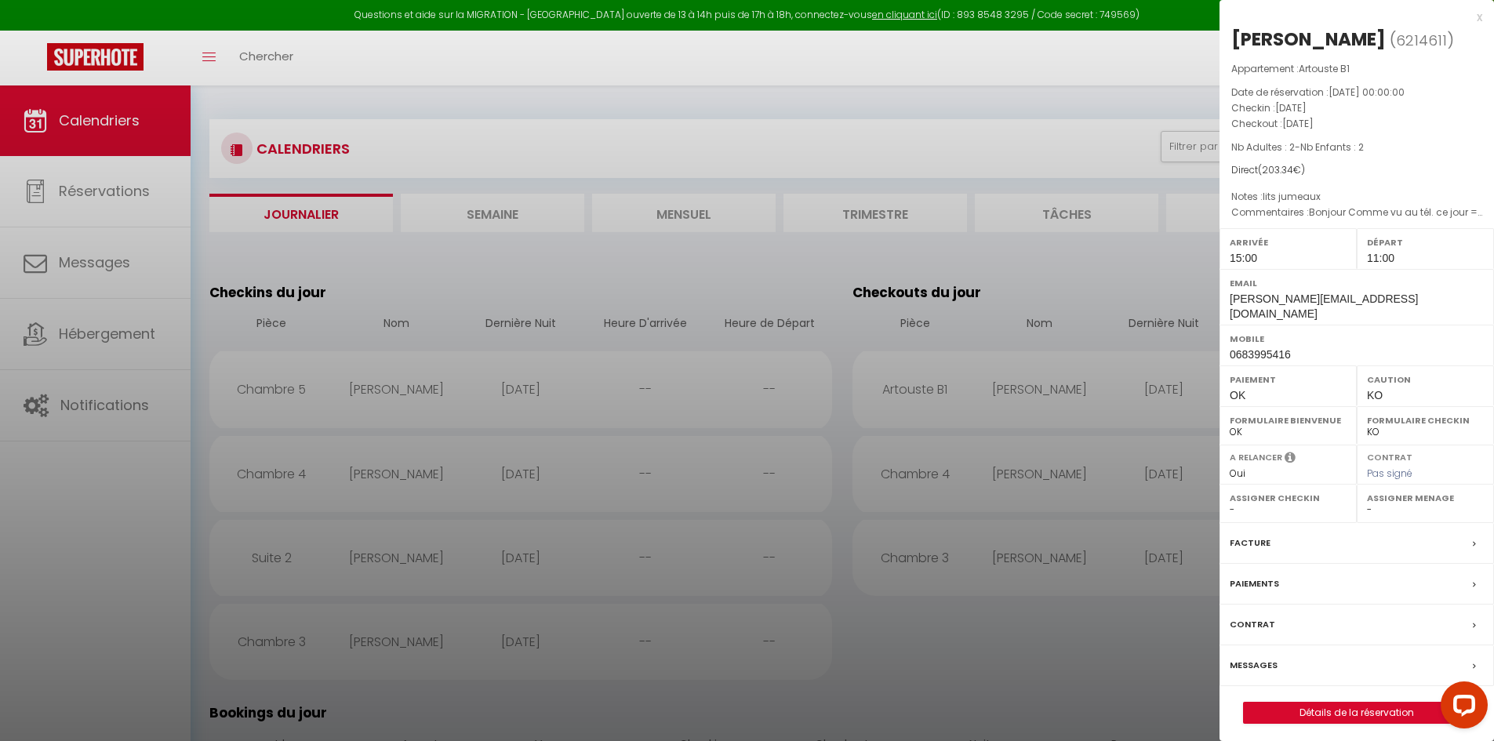
click at [1051, 283] on div at bounding box center [747, 370] width 1494 height 741
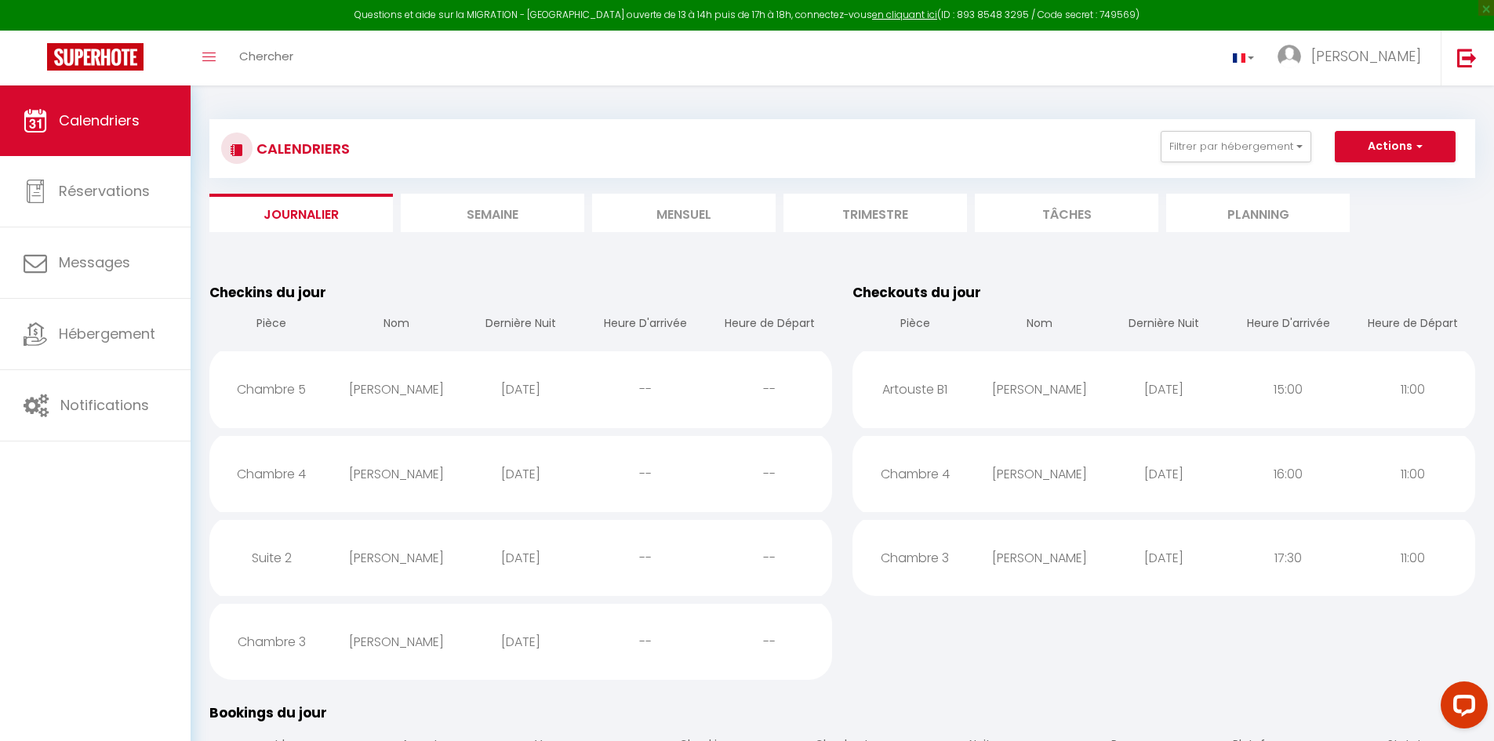
click at [1040, 481] on div "[PERSON_NAME]" at bounding box center [1039, 473] width 125 height 51
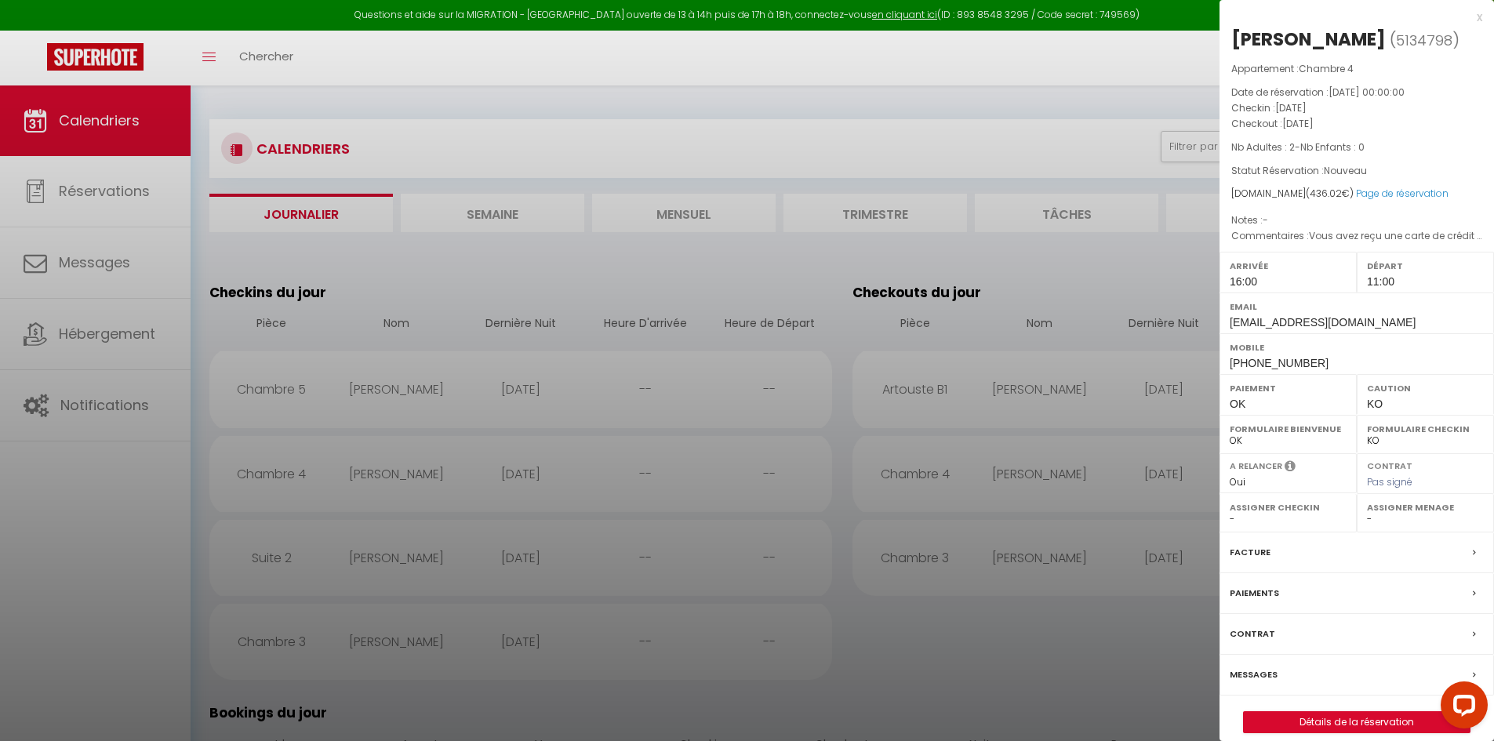
click at [1010, 583] on div at bounding box center [747, 370] width 1494 height 741
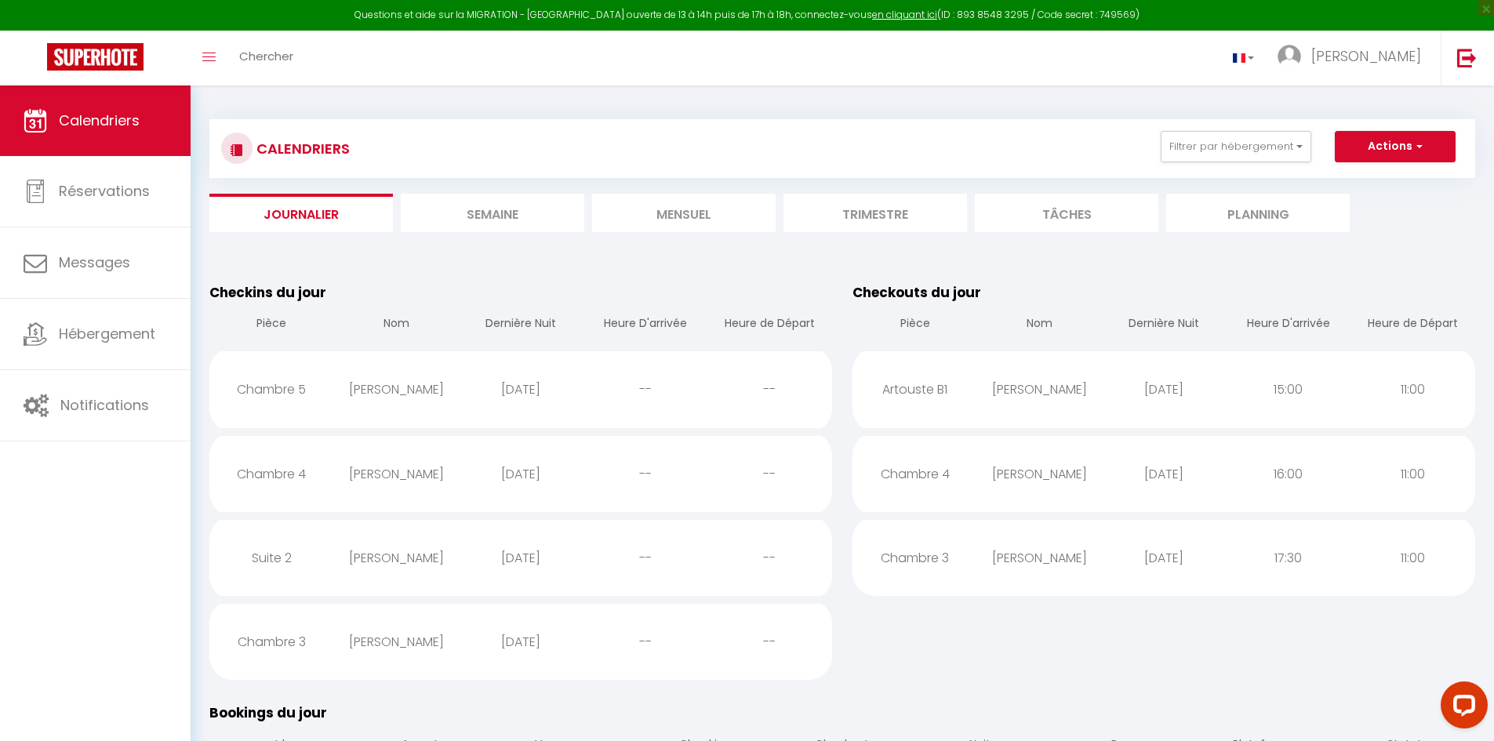
click at [1011, 557] on div "[PERSON_NAME]" at bounding box center [1039, 557] width 125 height 51
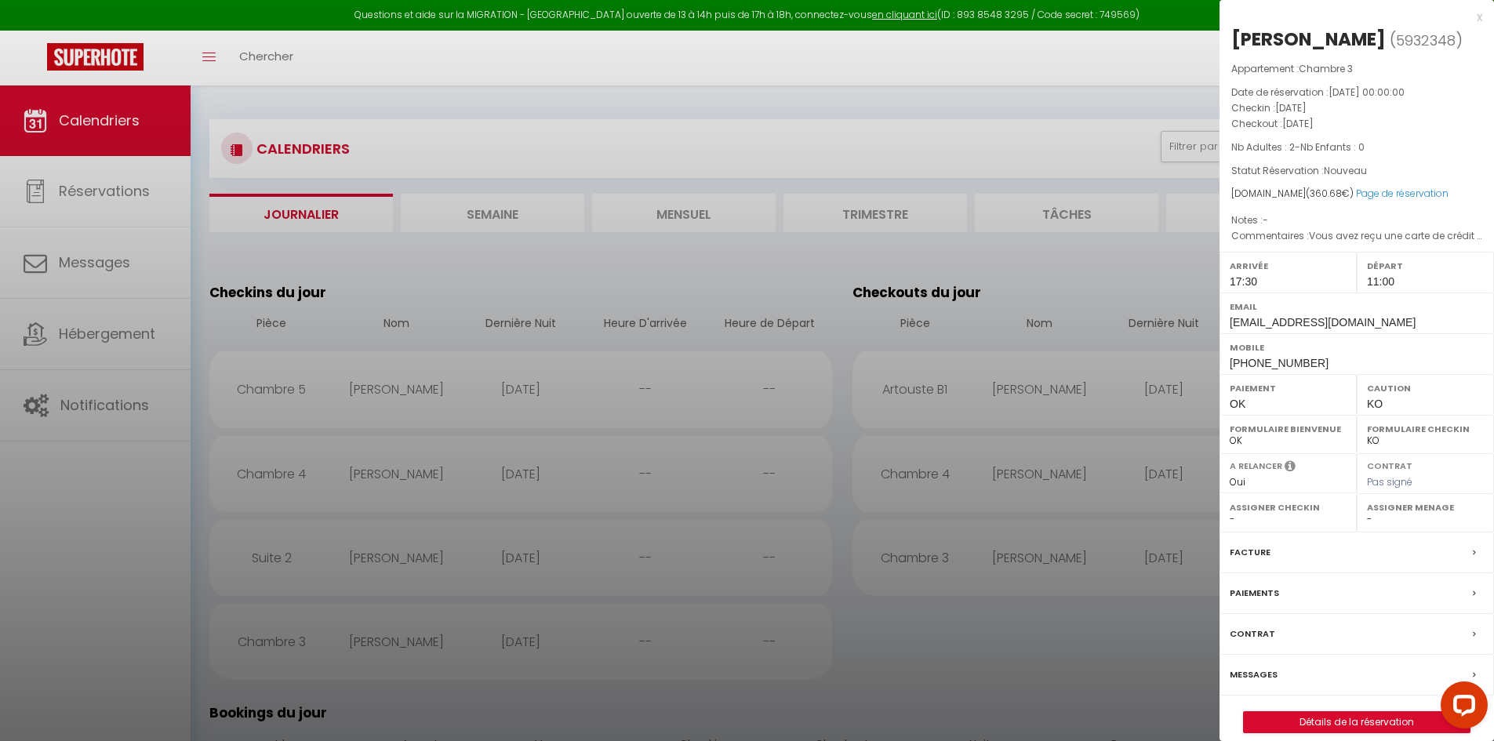
click at [1122, 238] on div at bounding box center [747, 370] width 1494 height 741
